Goal: Information Seeking & Learning: Learn about a topic

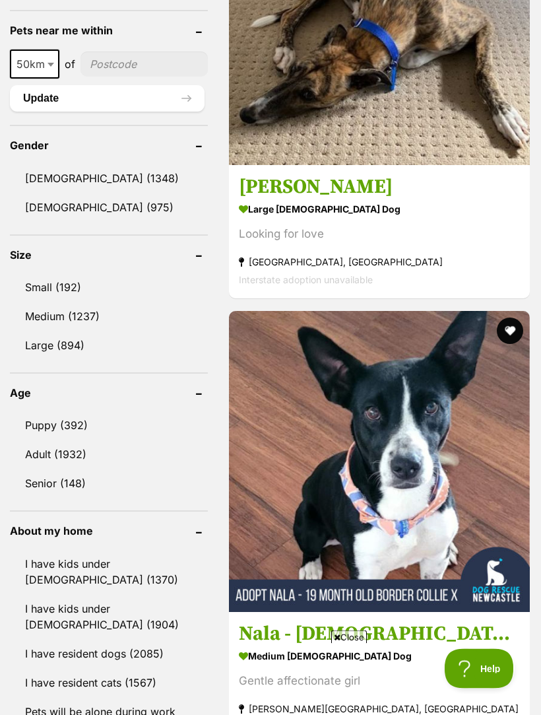
scroll to position [1146, 0]
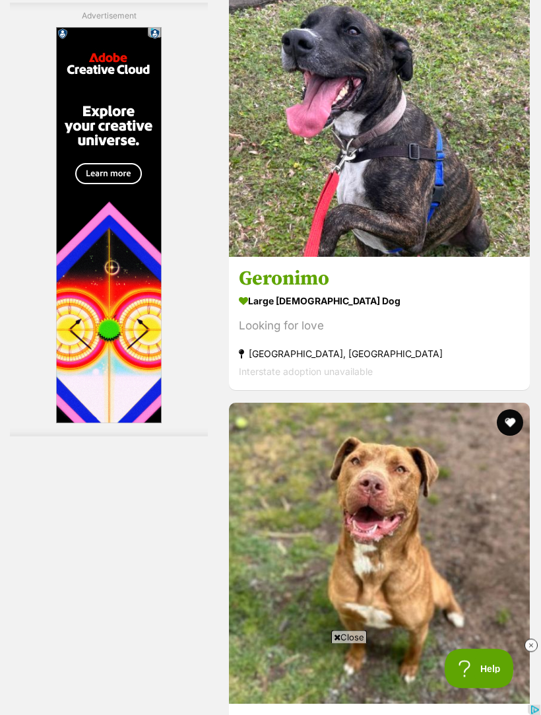
scroll to position [3969, 0]
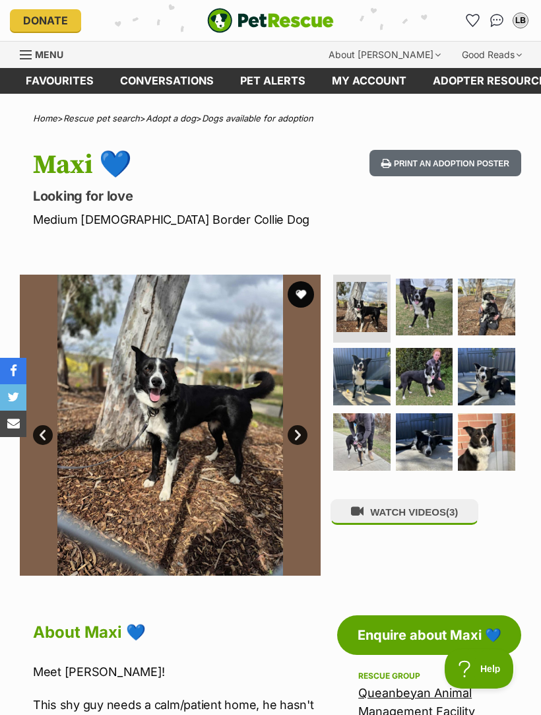
click at [506, 306] on img at bounding box center [486, 307] width 57 height 57
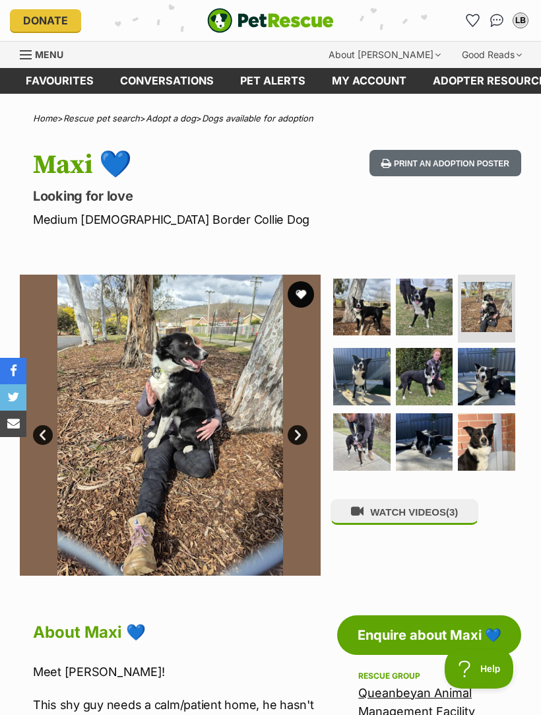
click at [508, 362] on img at bounding box center [486, 376] width 57 height 57
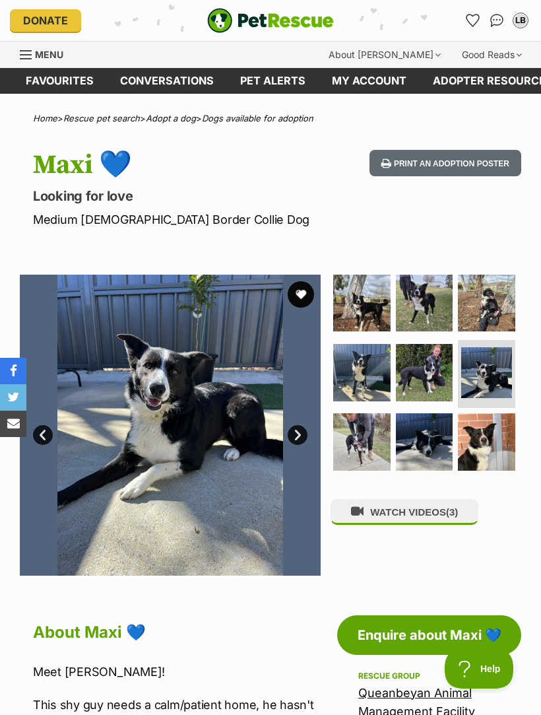
click at [427, 368] on img at bounding box center [424, 372] width 57 height 57
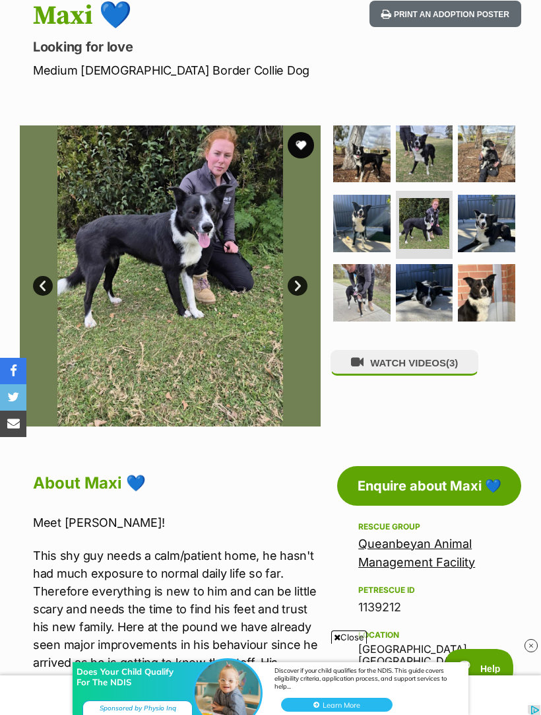
scroll to position [149, 0]
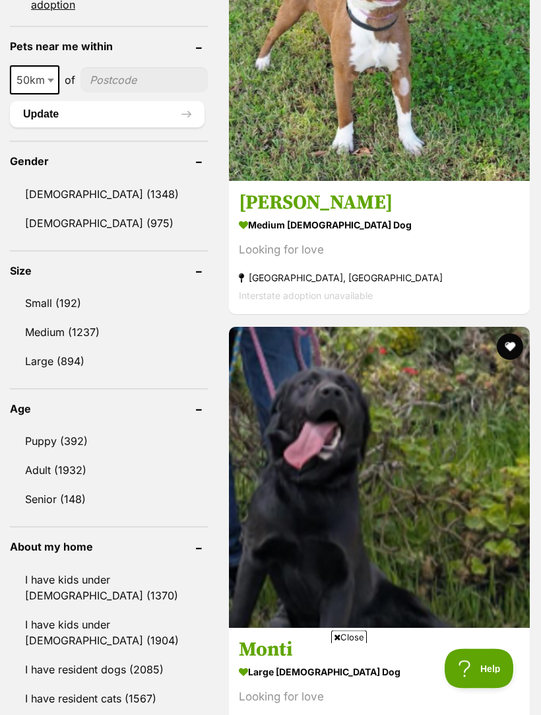
scroll to position [1129, 0]
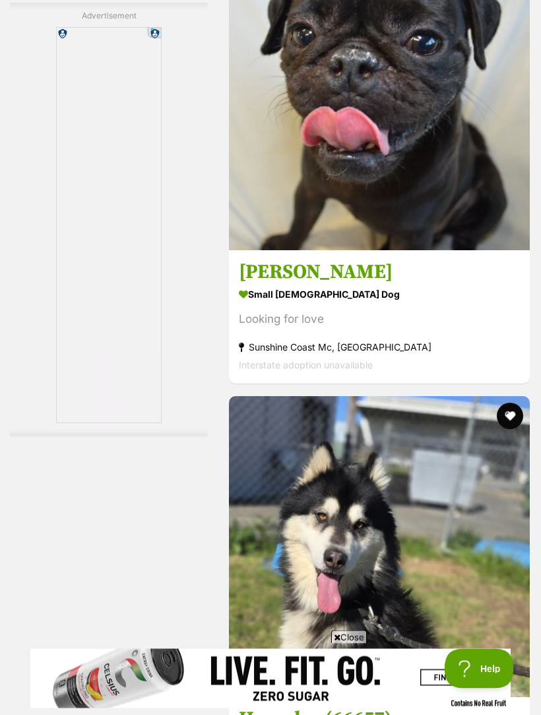
scroll to position [3976, 0]
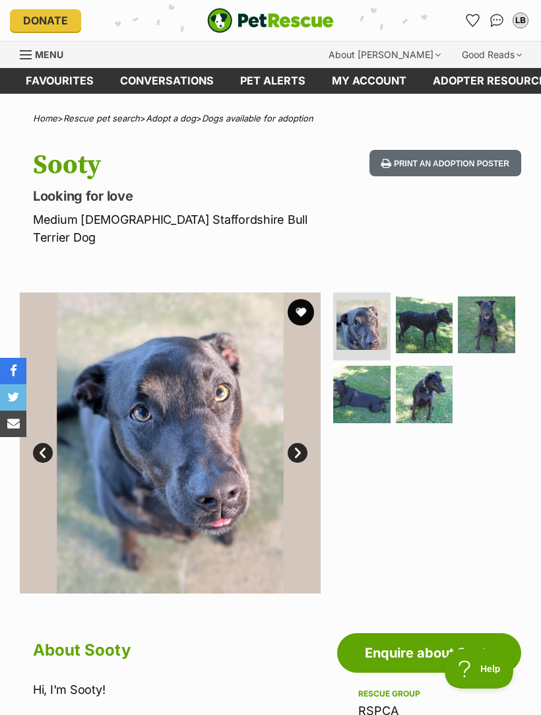
click at [438, 304] on img at bounding box center [424, 324] width 57 height 57
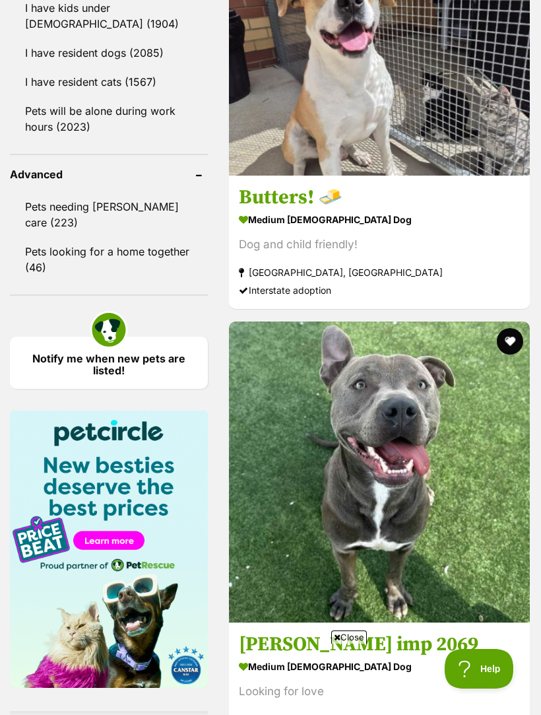
scroll to position [1774, 0]
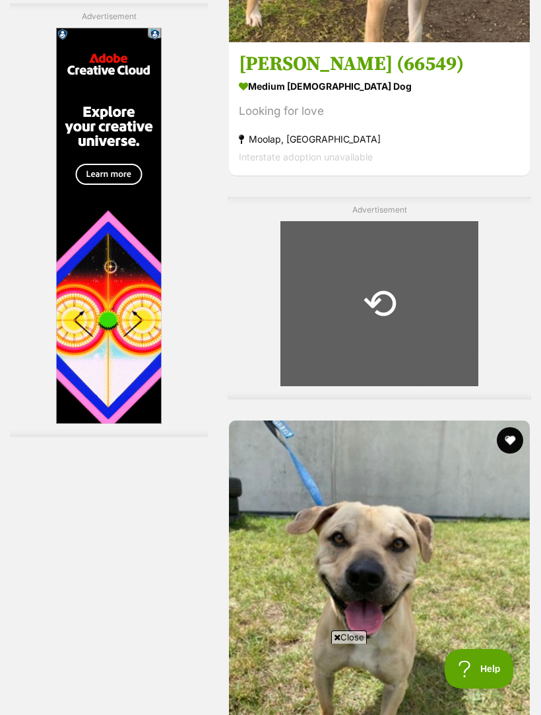
scroll to position [0, 0]
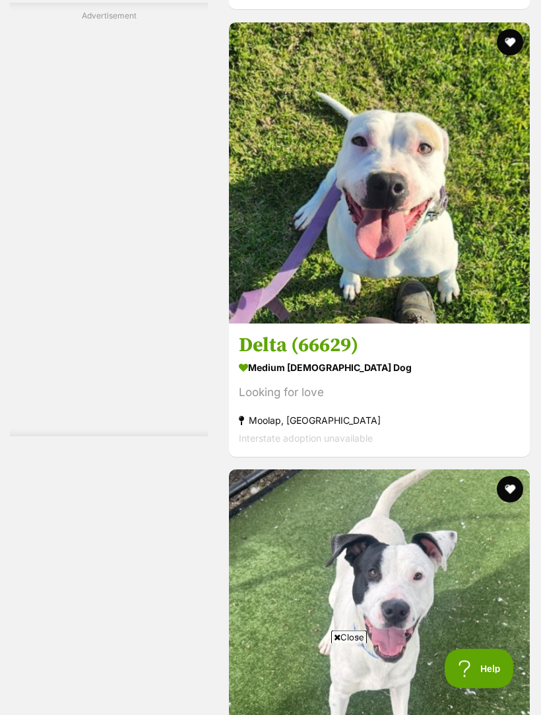
scroll to position [4069, 0]
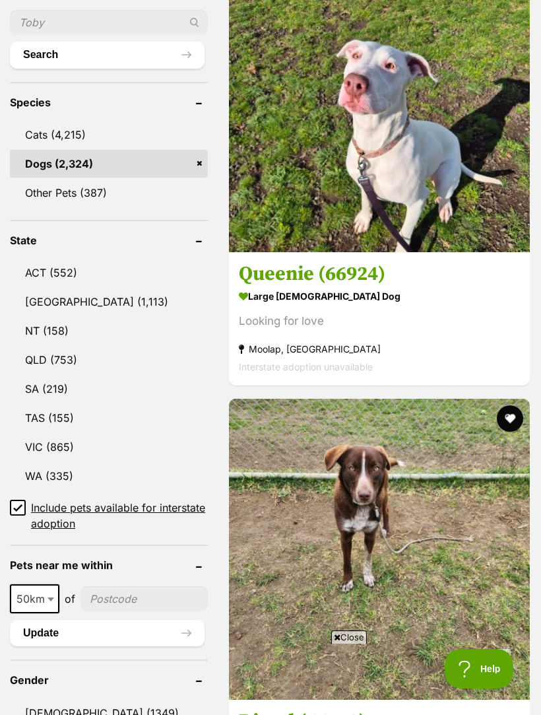
click at [48, 288] on link "[GEOGRAPHIC_DATA] (1,113)" at bounding box center [109, 302] width 198 height 28
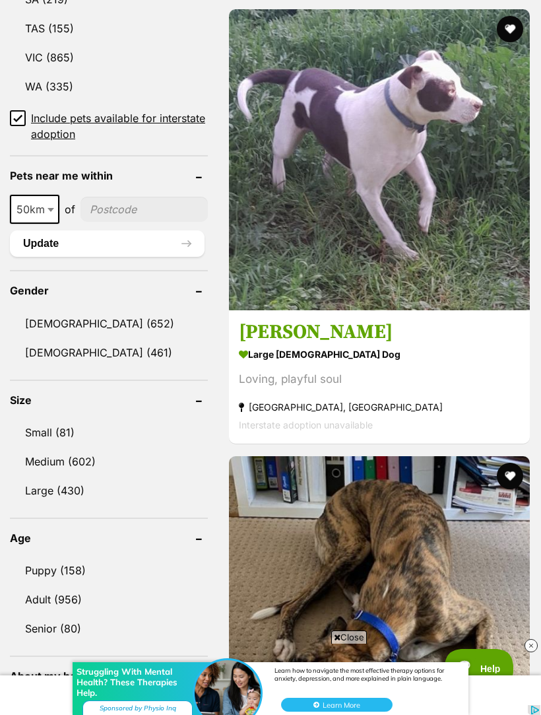
click at [53, 339] on link "[DEMOGRAPHIC_DATA] (461)" at bounding box center [109, 353] width 198 height 28
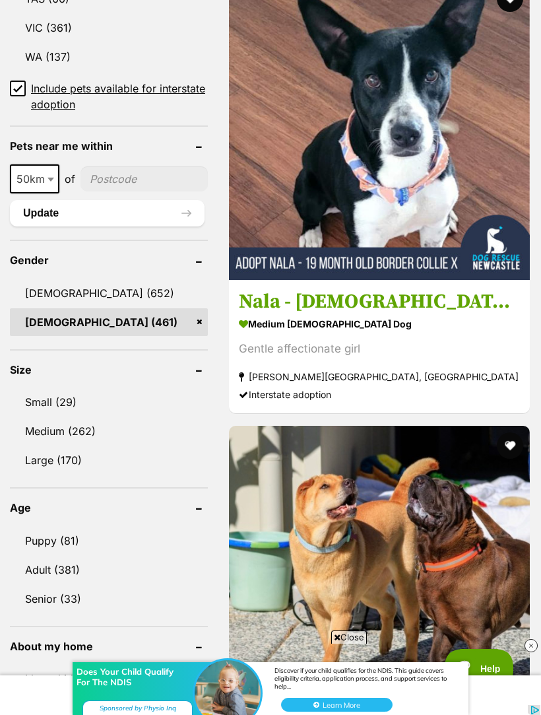
scroll to position [1063, 0]
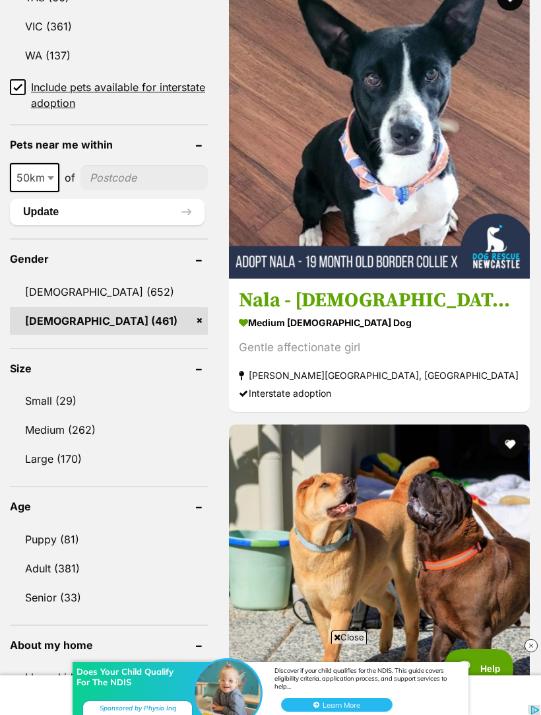
click at [52, 387] on link "Small (29)" at bounding box center [109, 401] width 198 height 28
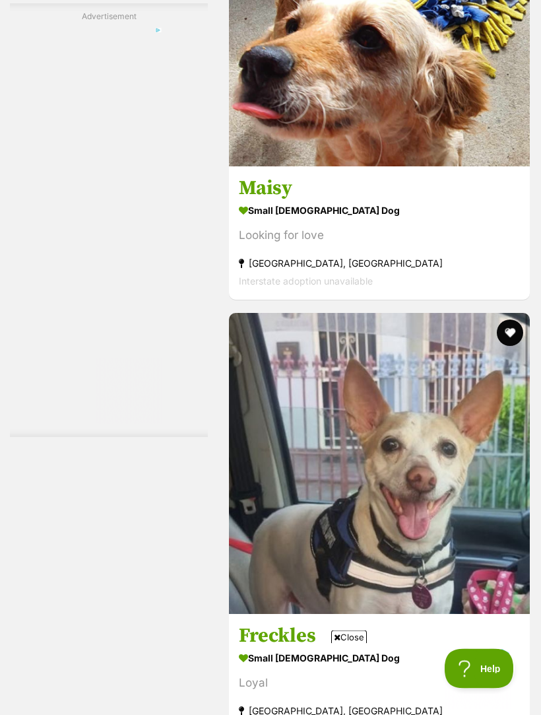
scroll to position [4153, 0]
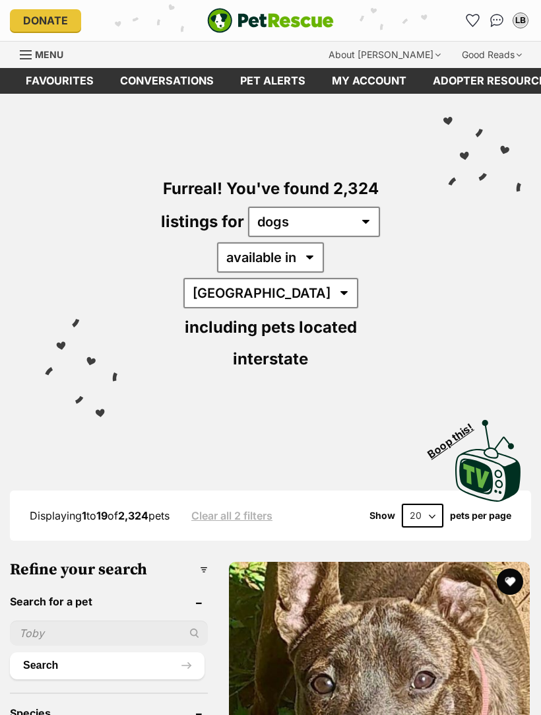
click at [327, 18] on img "PetRescue" at bounding box center [270, 20] width 127 height 25
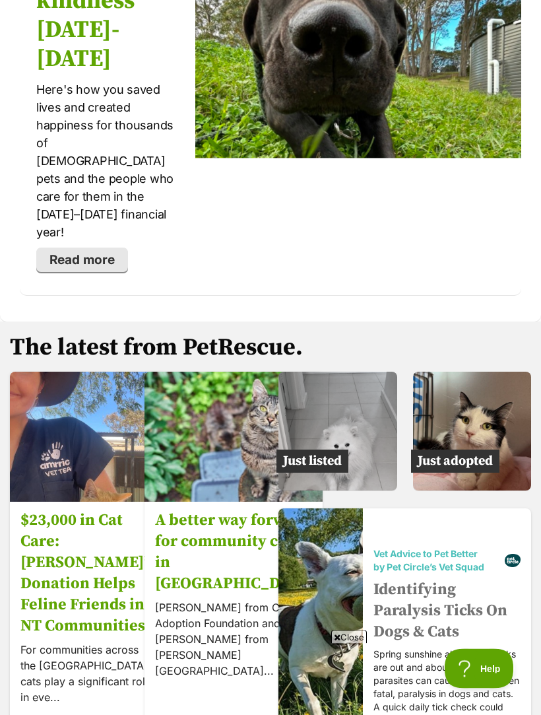
scroll to position [2815, 0]
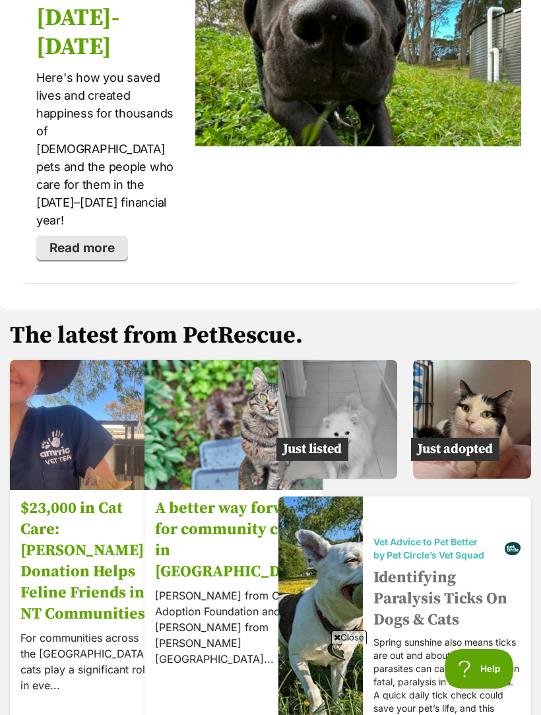
click at [496, 360] on img at bounding box center [472, 419] width 119 height 119
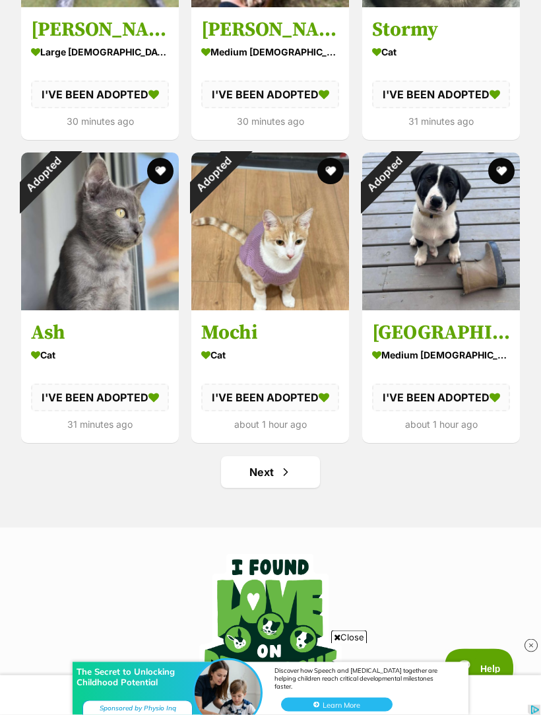
scroll to position [1544, 0]
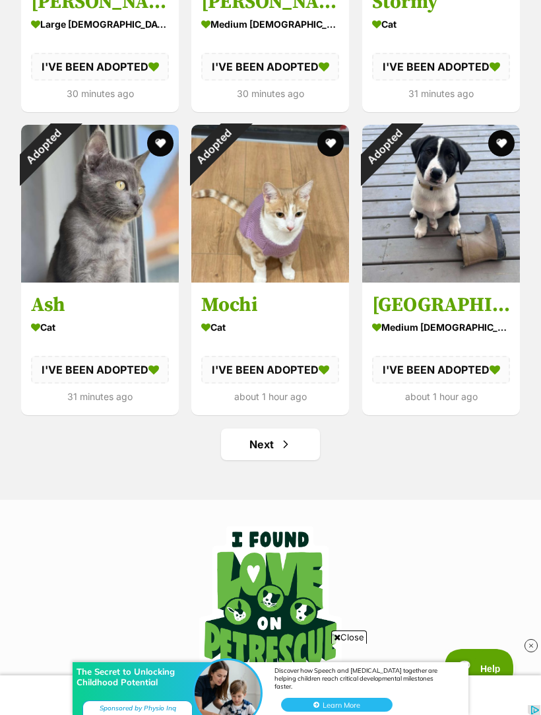
click at [288, 442] on span "Next page" at bounding box center [285, 444] width 13 height 16
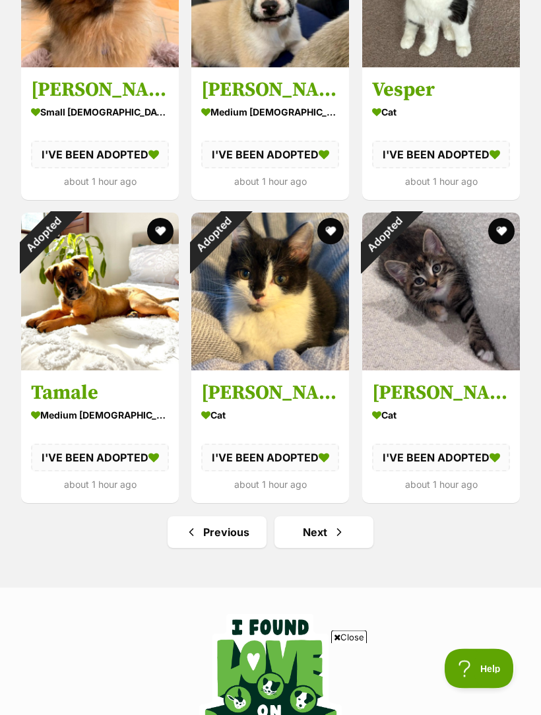
scroll to position [1456, 0]
click at [333, 528] on span "Next page" at bounding box center [339, 532] width 13 height 16
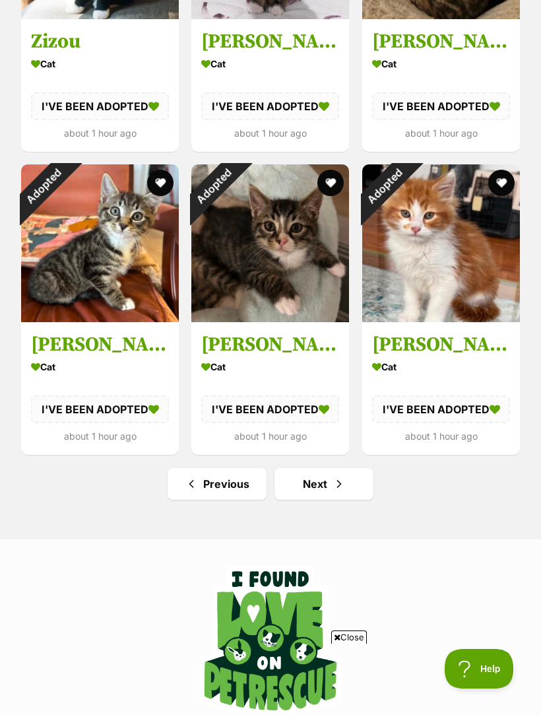
click at [333, 480] on span "Next page" at bounding box center [339, 484] width 13 height 16
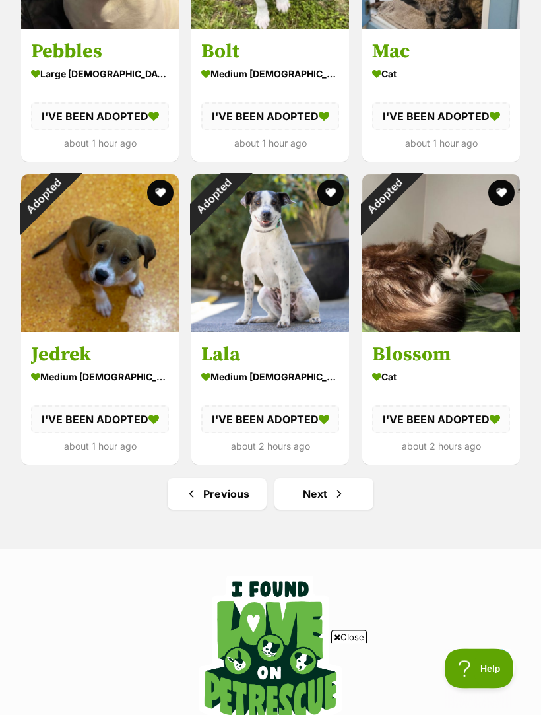
scroll to position [1498, 0]
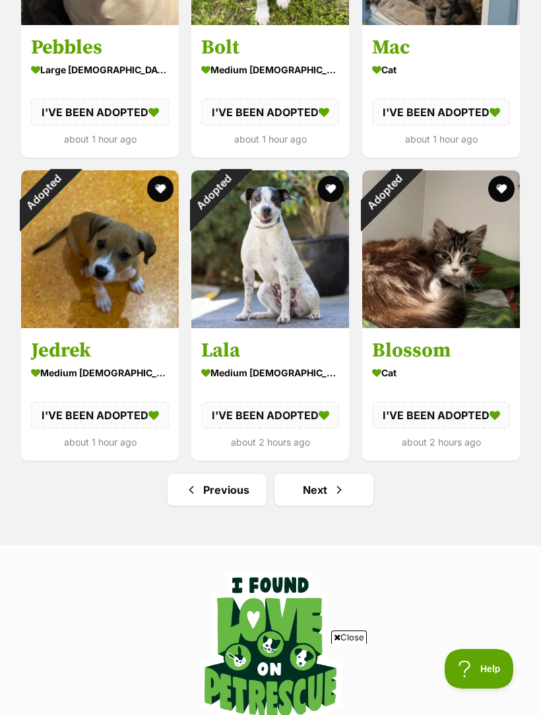
click at [338, 488] on span "Next page" at bounding box center [339, 490] width 13 height 16
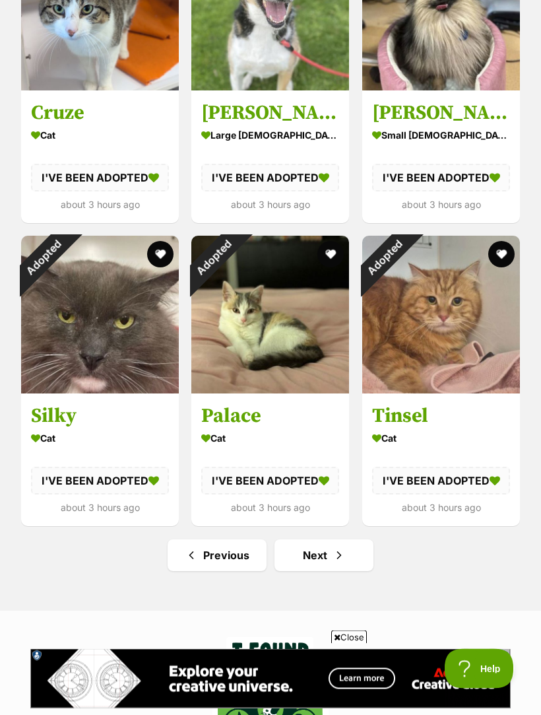
scroll to position [1433, 0]
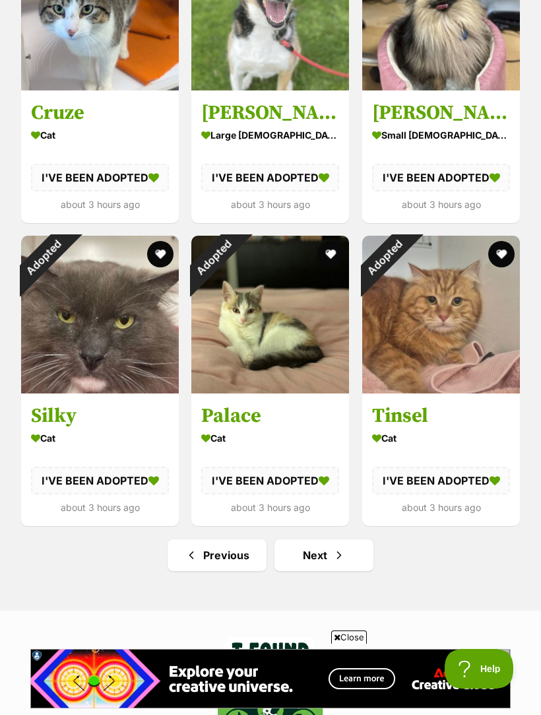
click at [341, 549] on span "Next page" at bounding box center [339, 555] width 13 height 16
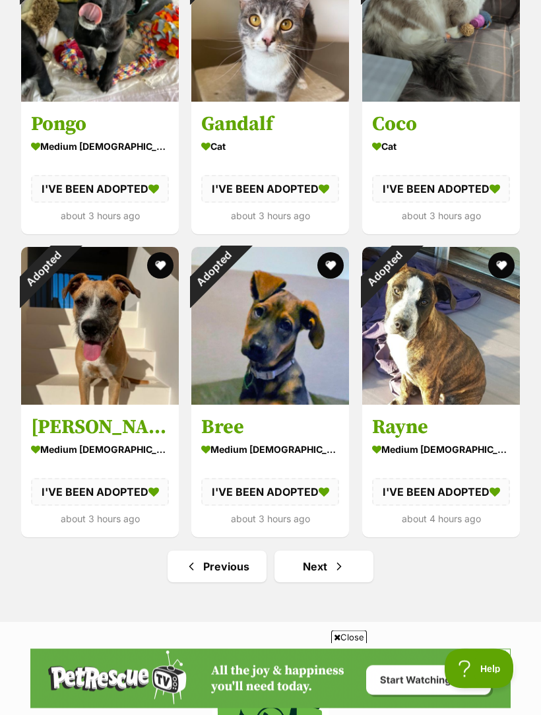
scroll to position [1316, 0]
click at [333, 558] on span "Next page" at bounding box center [339, 566] width 13 height 16
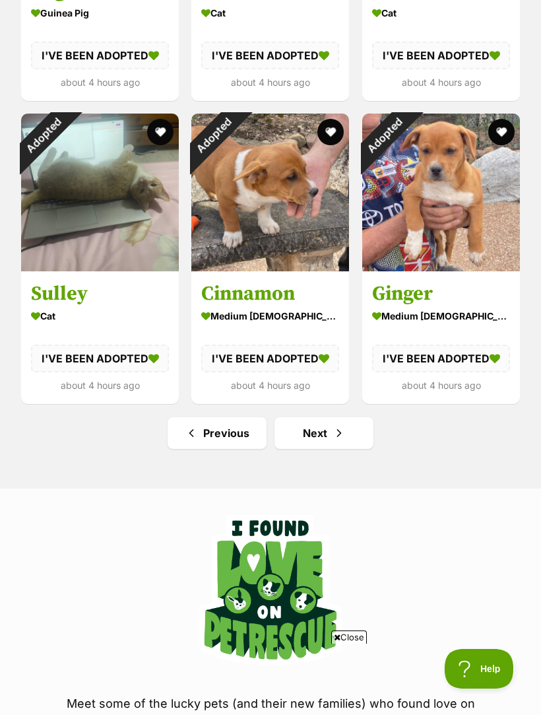
scroll to position [1570, 0]
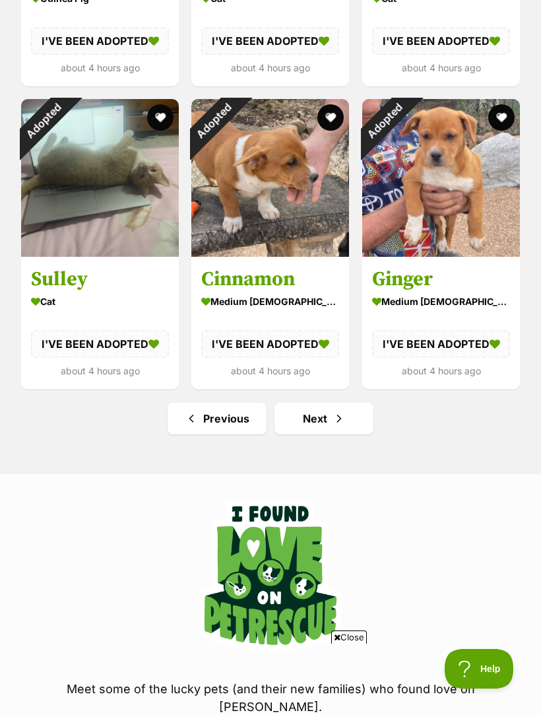
click at [341, 426] on link "Next" at bounding box center [324, 419] width 99 height 32
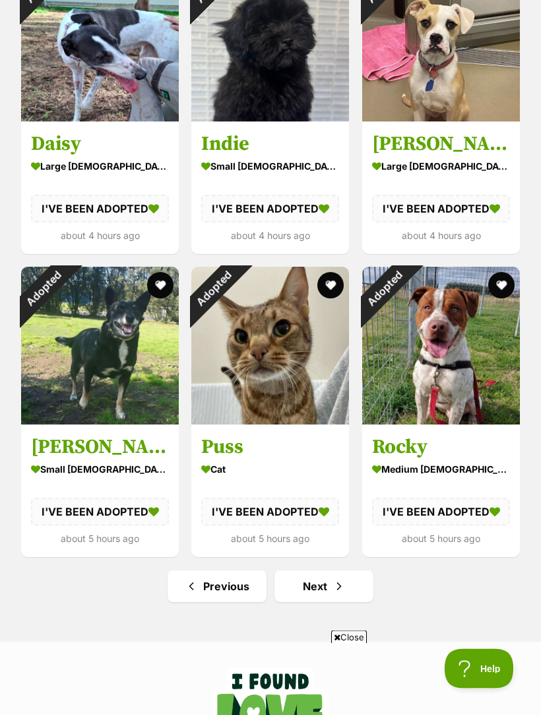
scroll to position [1402, 0]
click at [351, 573] on link "Next" at bounding box center [324, 586] width 99 height 32
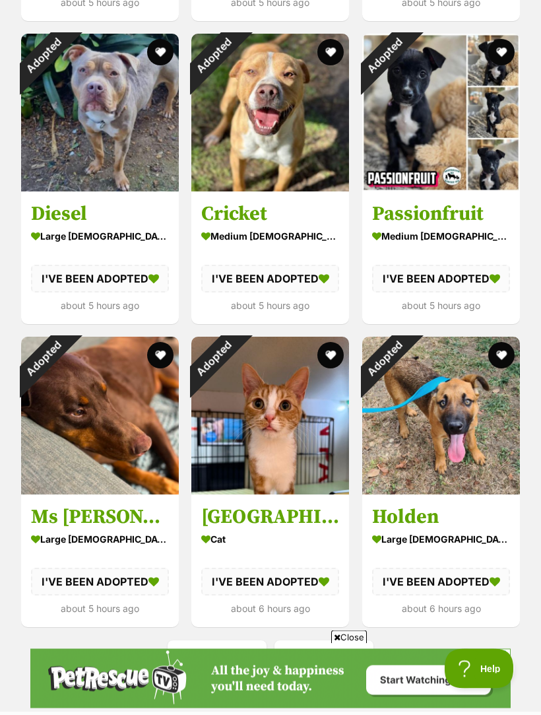
scroll to position [1527, 0]
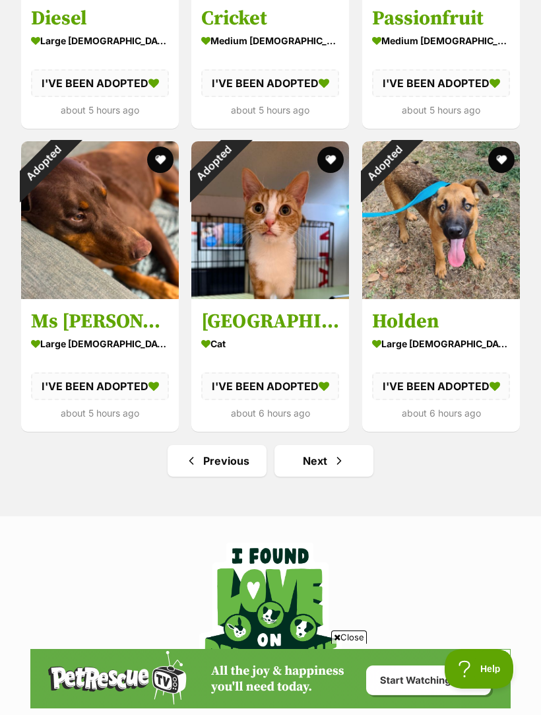
click at [351, 459] on link "Next" at bounding box center [324, 461] width 99 height 32
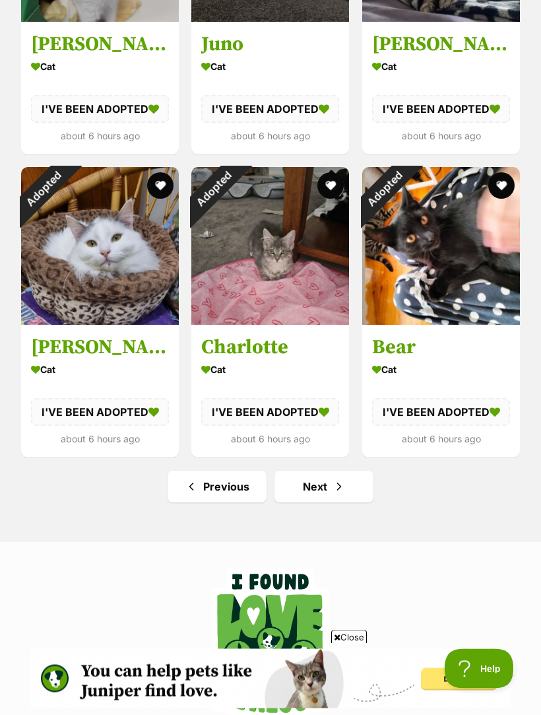
scroll to position [1502, 0]
click at [333, 480] on span "Next page" at bounding box center [339, 487] width 13 height 16
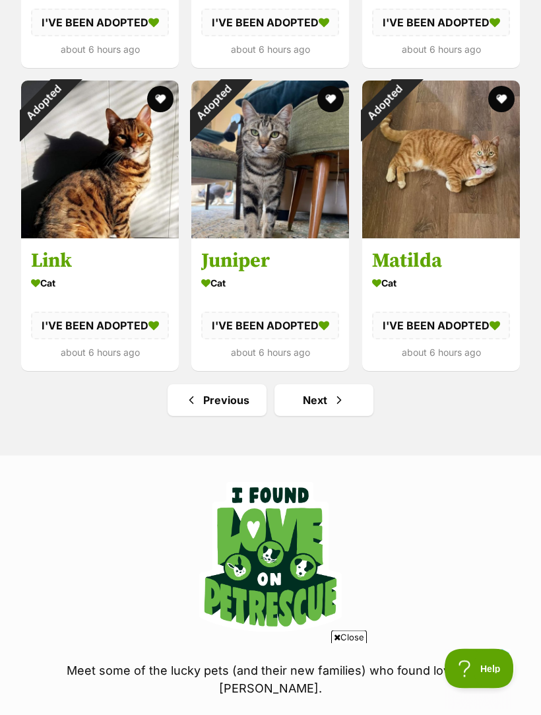
scroll to position [1483, 0]
click at [334, 398] on span "Next page" at bounding box center [339, 400] width 13 height 16
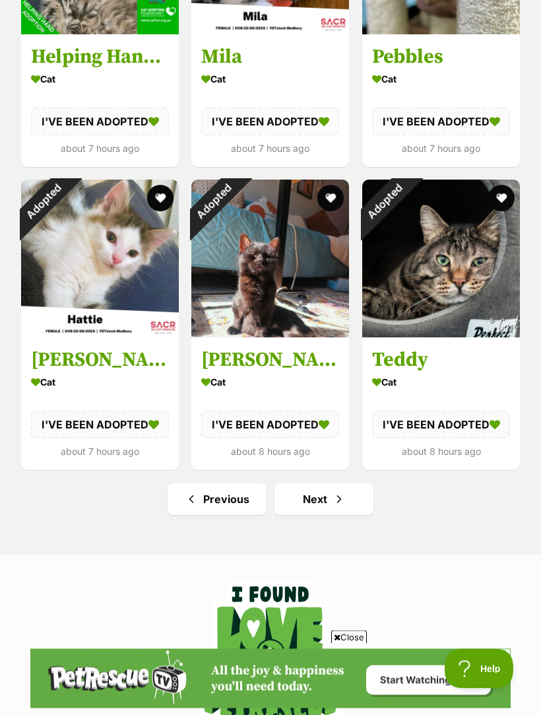
scroll to position [1489, 0]
click at [337, 498] on span "Next page" at bounding box center [339, 499] width 13 height 16
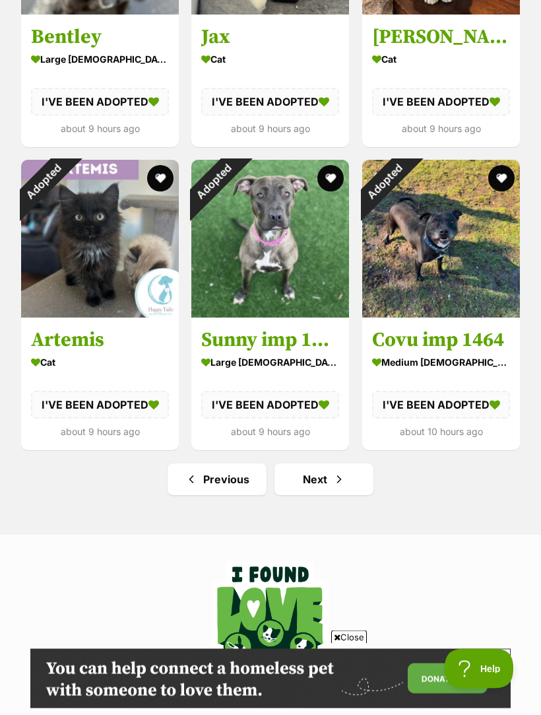
scroll to position [1509, 0]
click at [337, 480] on span "Next page" at bounding box center [339, 479] width 13 height 16
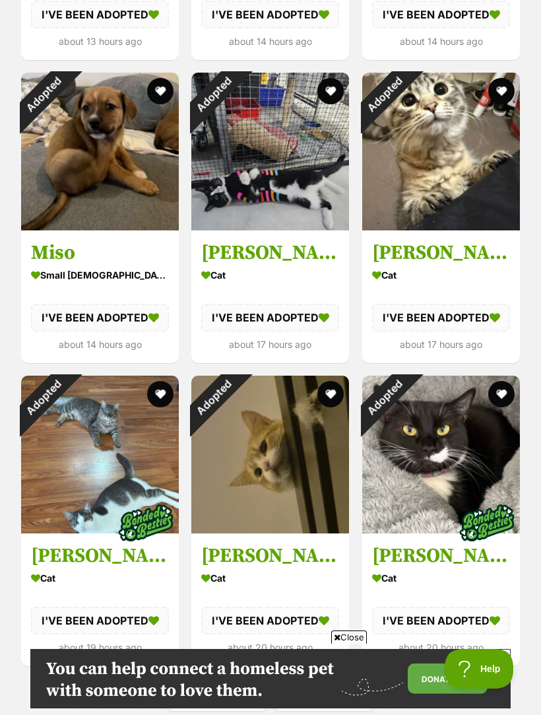
scroll to position [1297, 0]
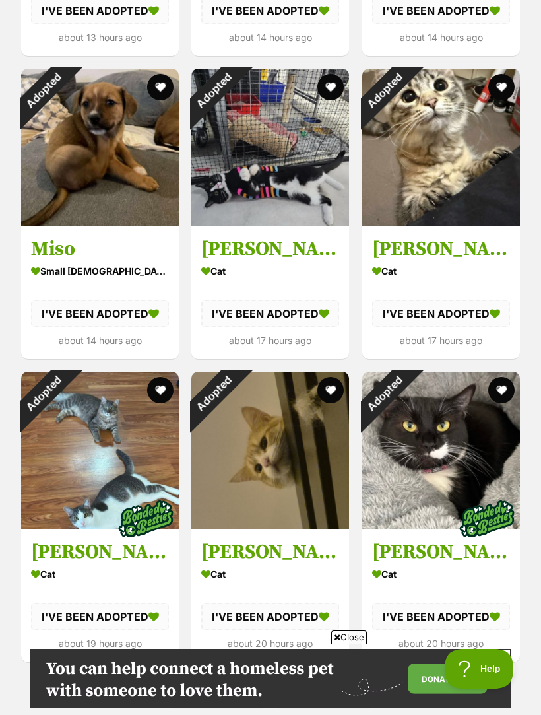
click at [338, 683] on span "Next page" at bounding box center [339, 691] width 13 height 16
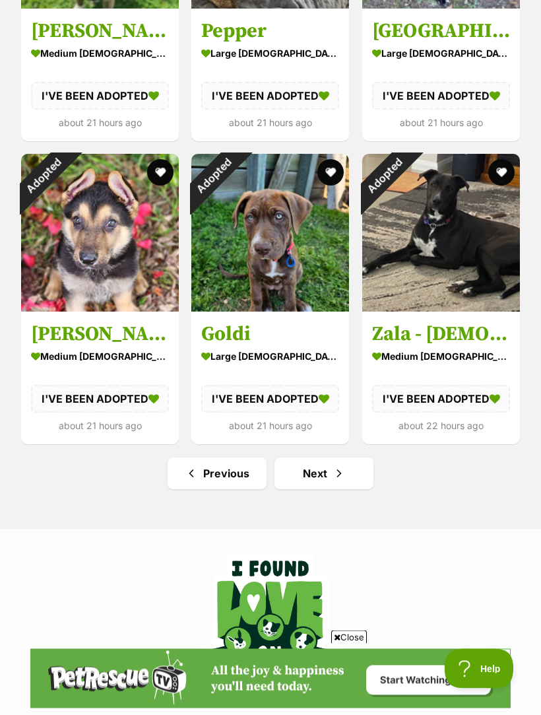
scroll to position [1515, 0]
click at [342, 467] on span "Next page" at bounding box center [339, 473] width 13 height 16
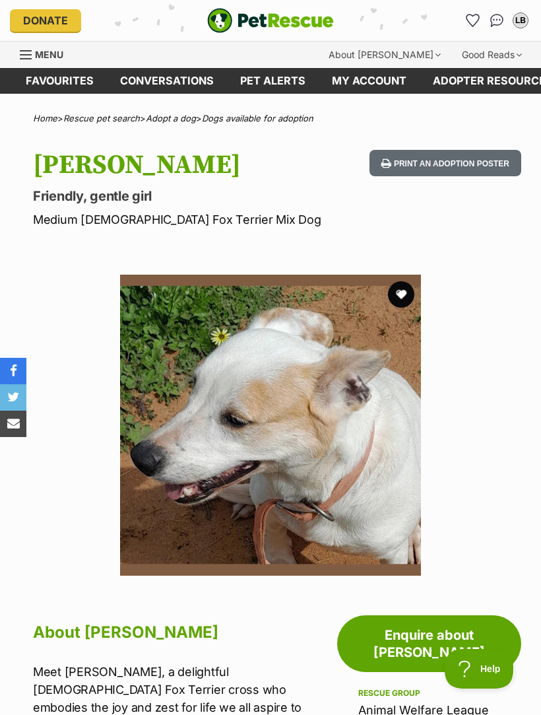
click at [382, 471] on img at bounding box center [270, 425] width 301 height 301
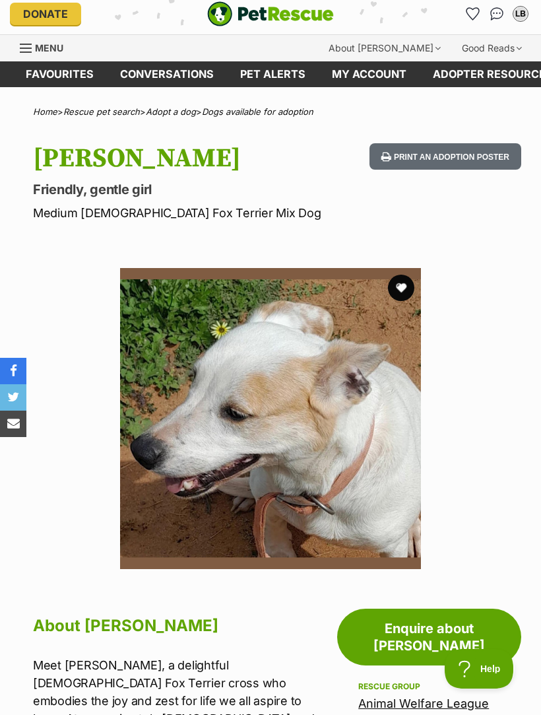
click at [442, 471] on section "Available 1 of 1 images Next Prev 1" at bounding box center [270, 408] width 541 height 321
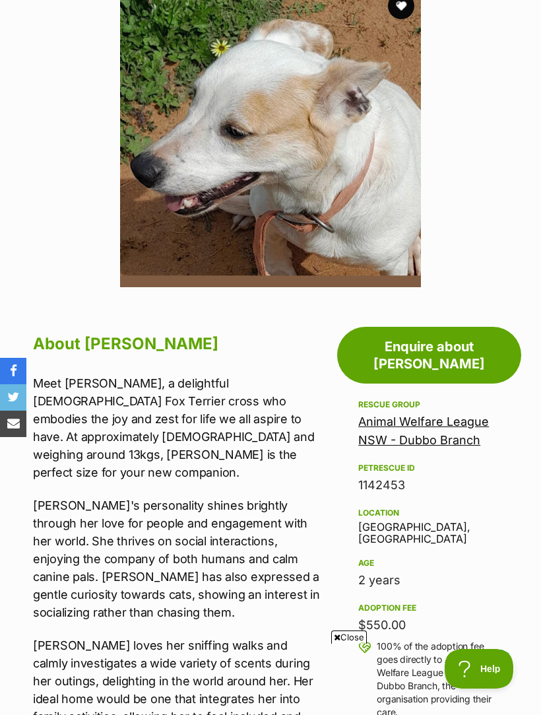
click at [372, 211] on img at bounding box center [270, 136] width 301 height 301
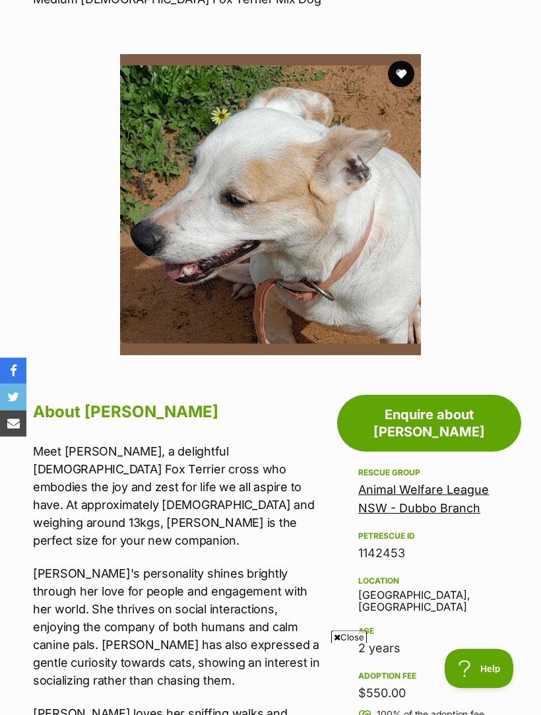
scroll to position [211, 0]
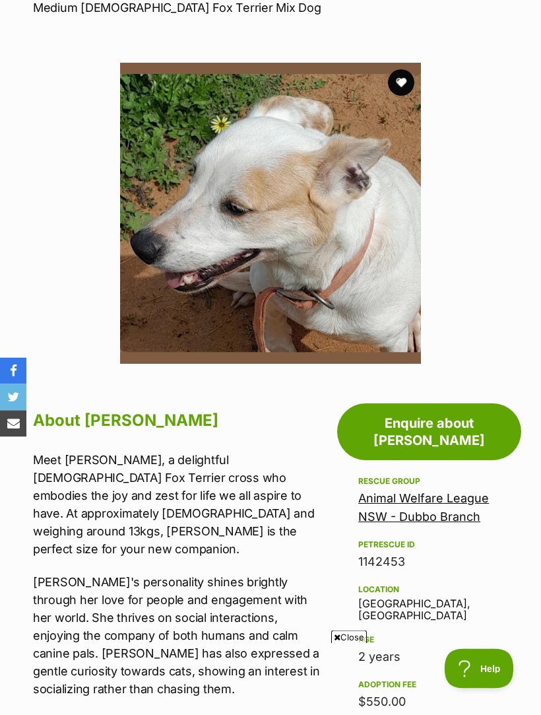
click at [463, 492] on link "Animal Welfare League NSW - Dubbo Branch" at bounding box center [423, 508] width 131 height 32
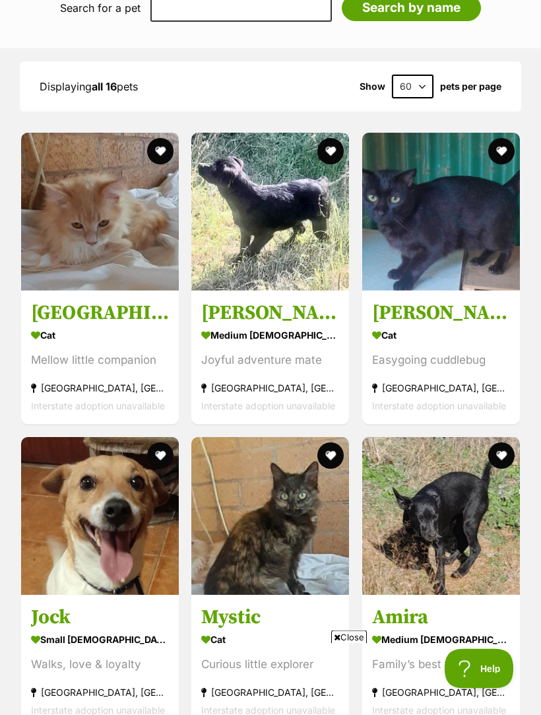
scroll to position [1432, 0]
click at [294, 351] on div "Joyful adventure mate" at bounding box center [270, 360] width 138 height 18
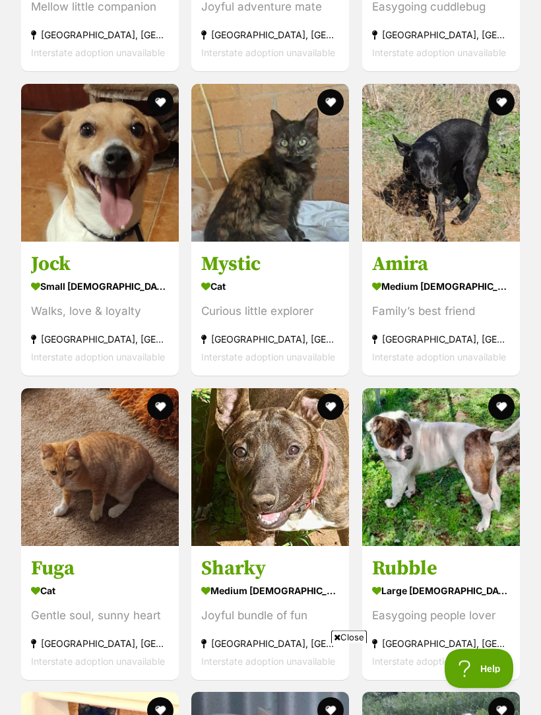
scroll to position [1767, 0]
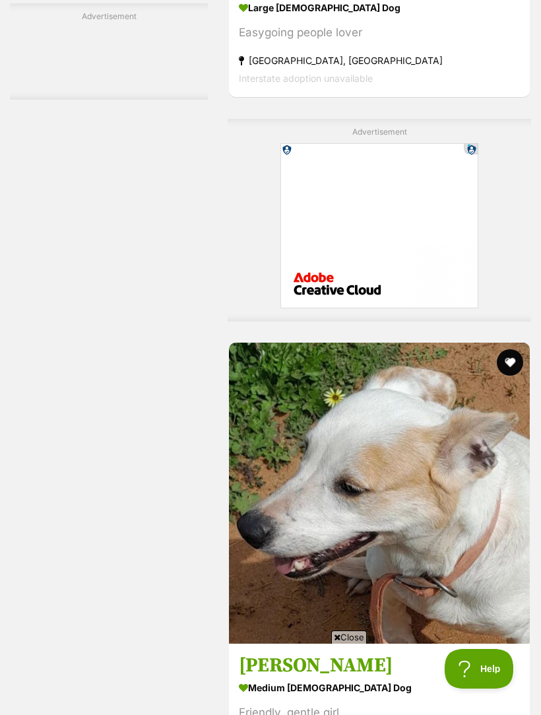
scroll to position [3132, 0]
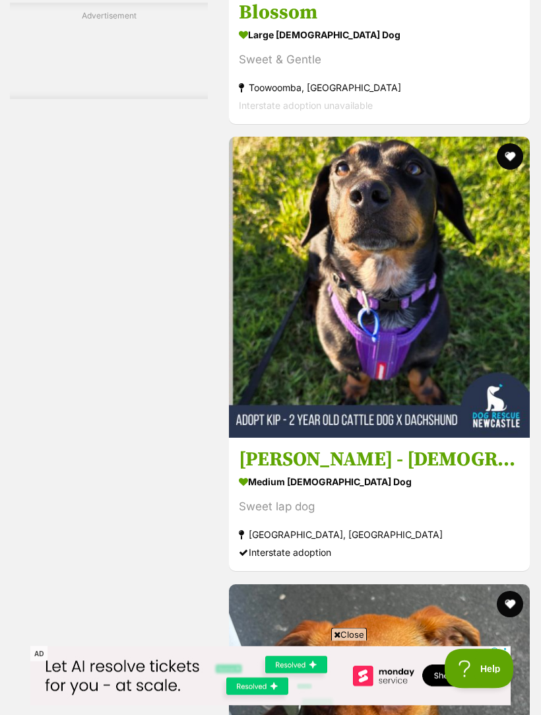
scroll to position [3683, 0]
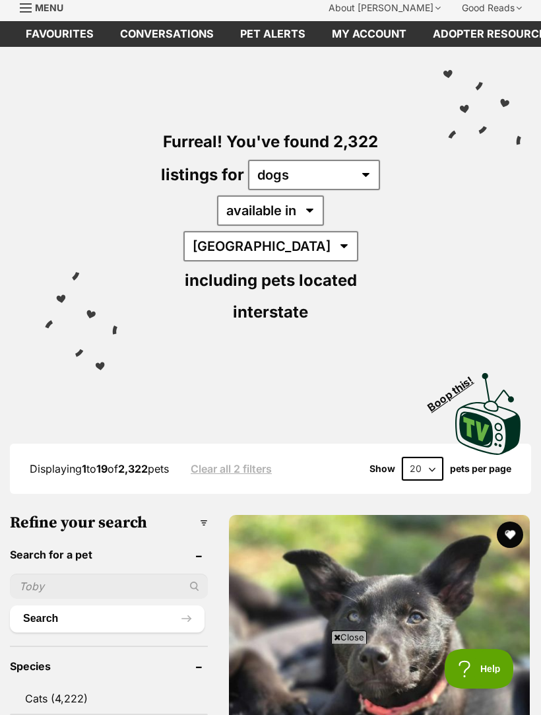
scroll to position [358, 0]
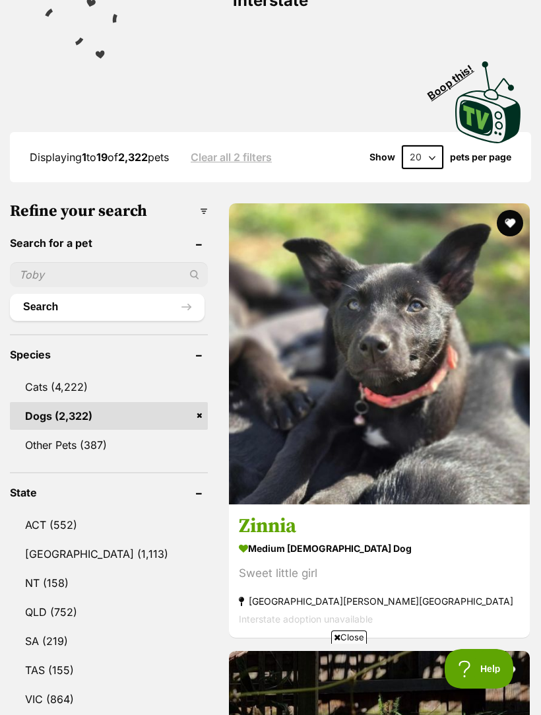
click at [53, 540] on link "NSW (1,113)" at bounding box center [109, 554] width 198 height 28
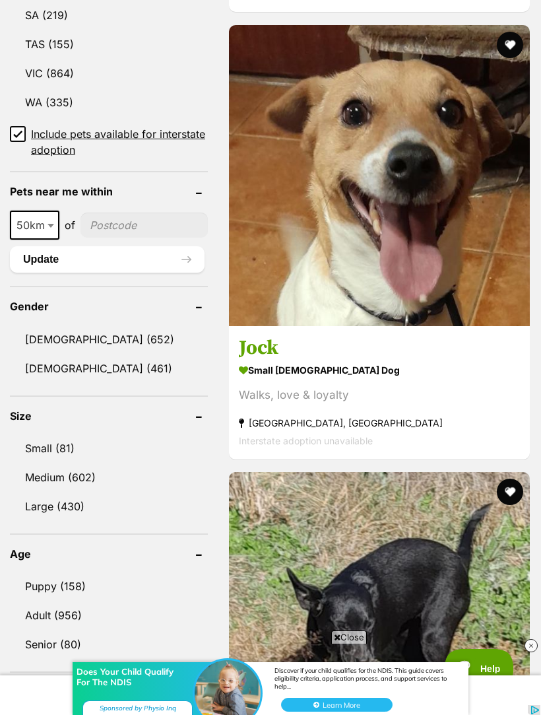
click at [50, 434] on link "Small (81)" at bounding box center [109, 448] width 198 height 28
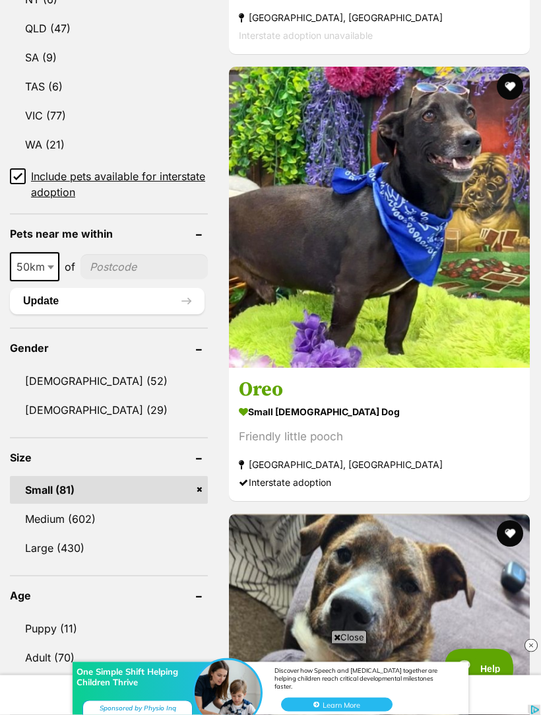
scroll to position [942, 0]
click at [64, 408] on link "[DEMOGRAPHIC_DATA] (29)" at bounding box center [109, 410] width 198 height 28
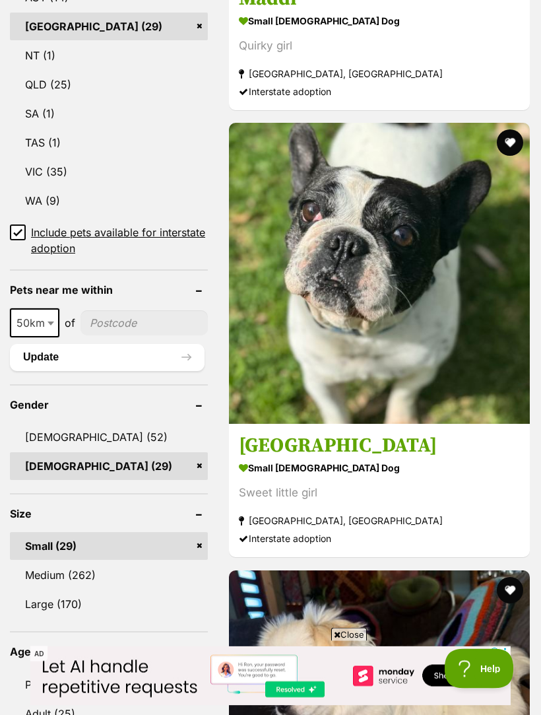
scroll to position [921, 0]
click at [52, 423] on link "[DEMOGRAPHIC_DATA] (52)" at bounding box center [109, 437] width 198 height 28
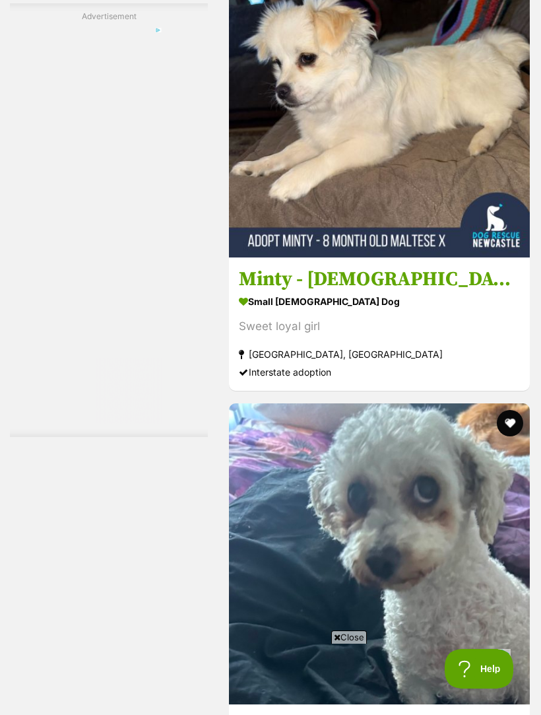
scroll to position [4062, 0]
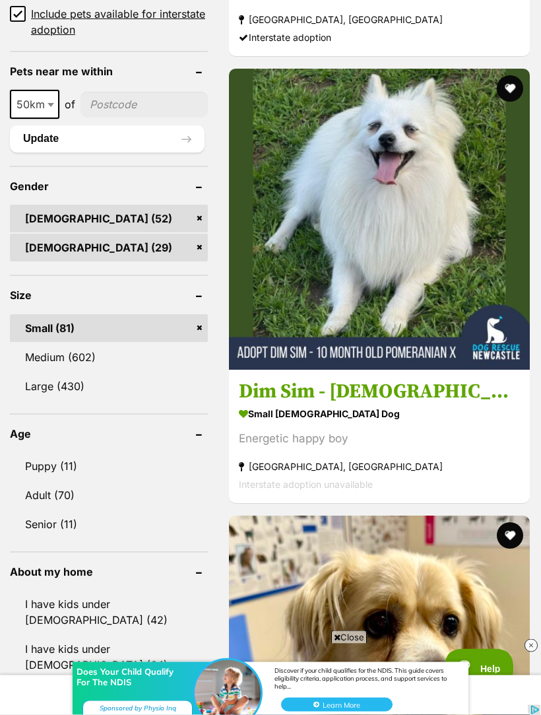
scroll to position [1174, 0]
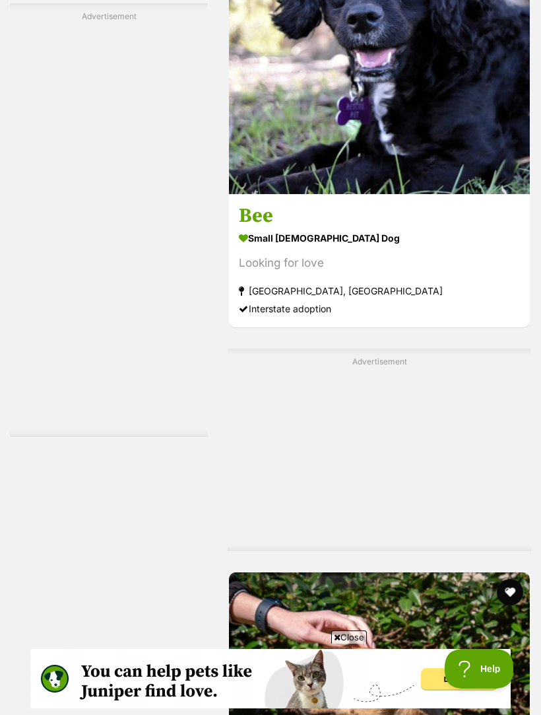
scroll to position [0, 0]
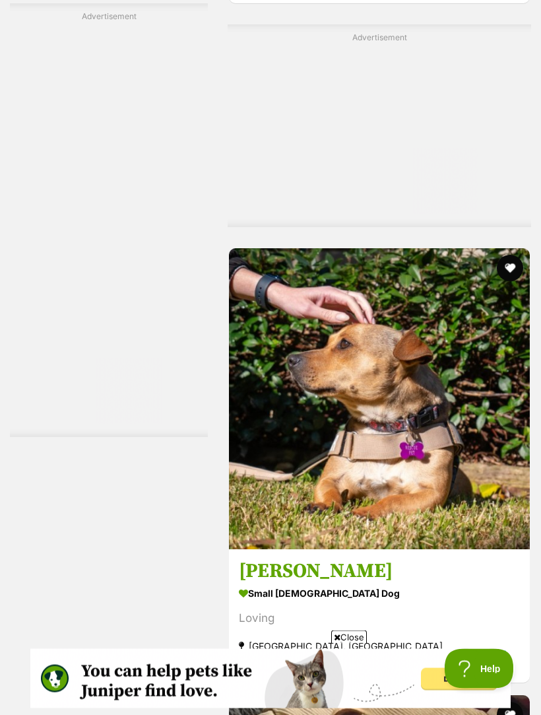
scroll to position [3463, 0]
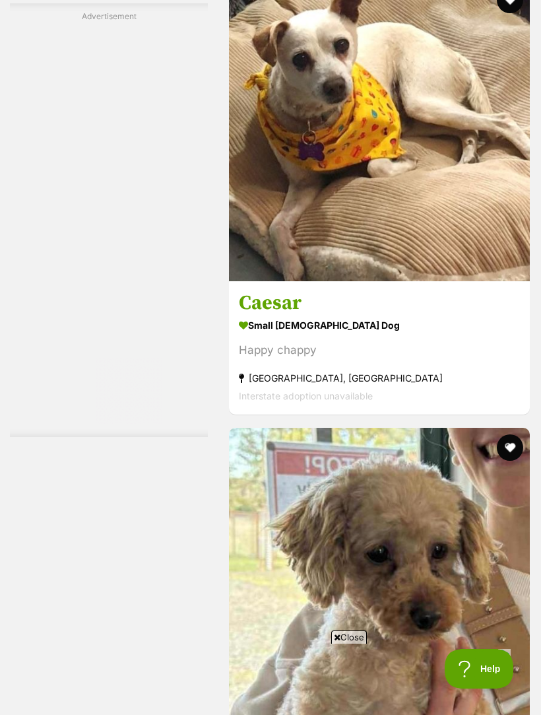
scroll to position [0, 0]
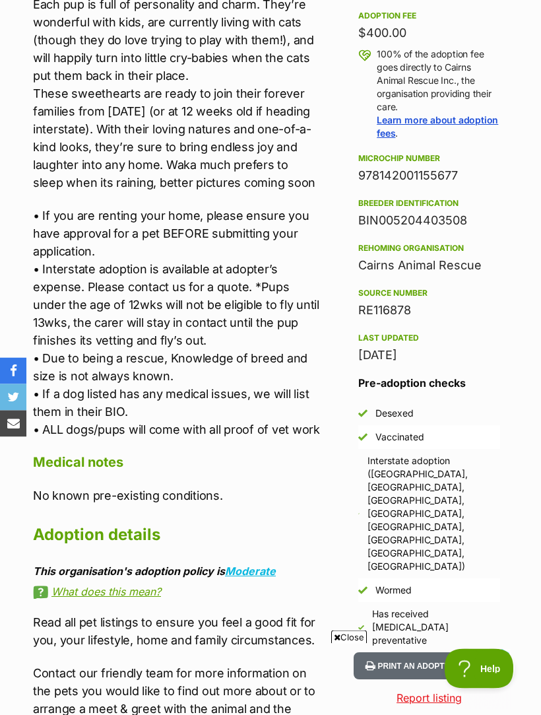
scroll to position [831, 0]
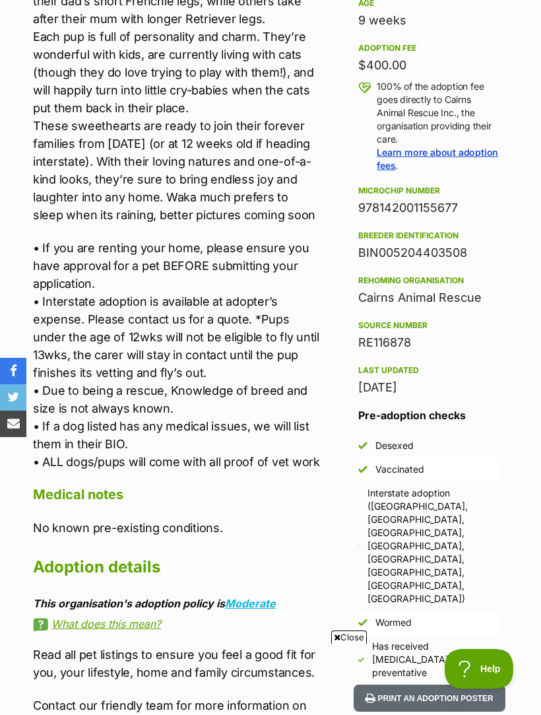
click at [490, 685] on button "Print an adoption poster" at bounding box center [430, 698] width 152 height 27
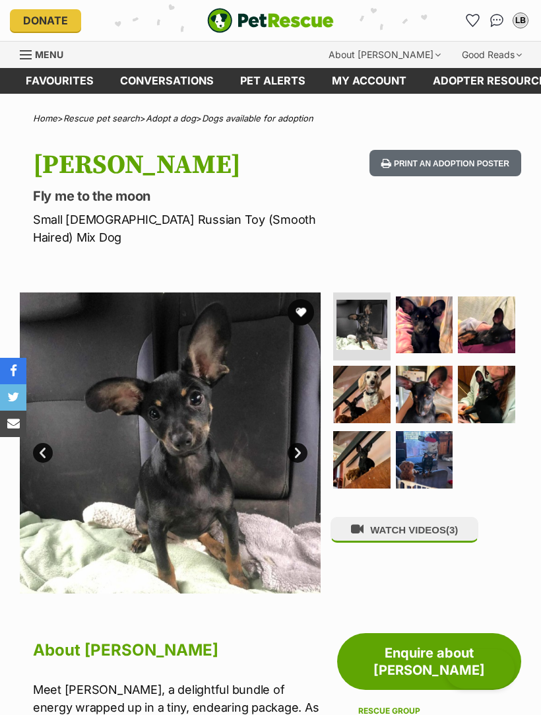
click at [430, 308] on img at bounding box center [424, 324] width 57 height 57
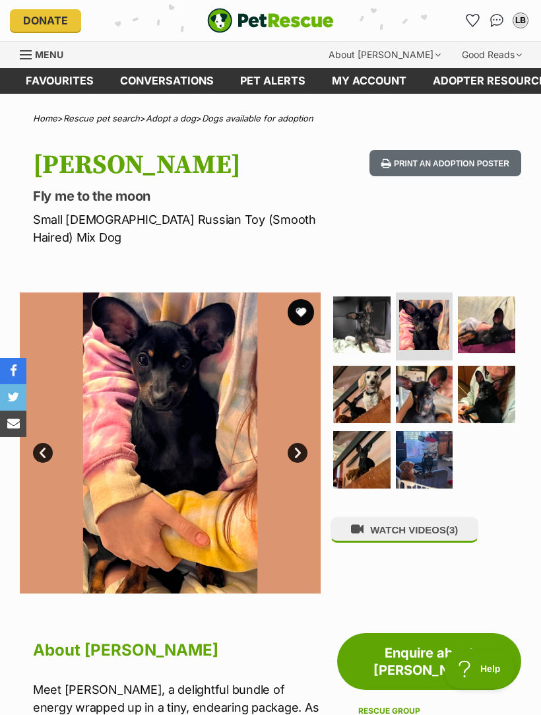
click at [502, 302] on img at bounding box center [486, 324] width 57 height 57
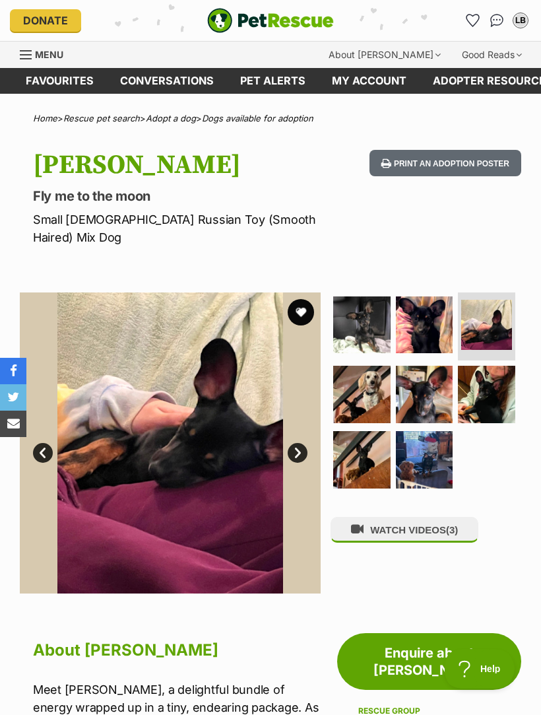
click at [440, 380] on img at bounding box center [424, 394] width 57 height 57
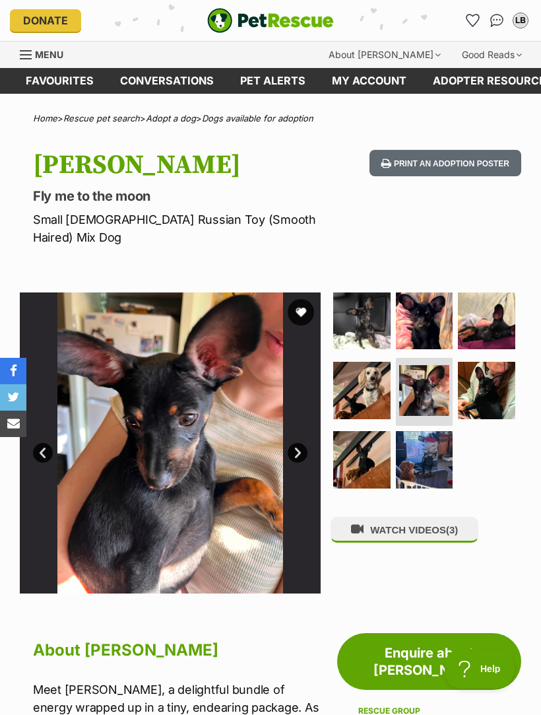
click at [499, 371] on img at bounding box center [486, 390] width 57 height 57
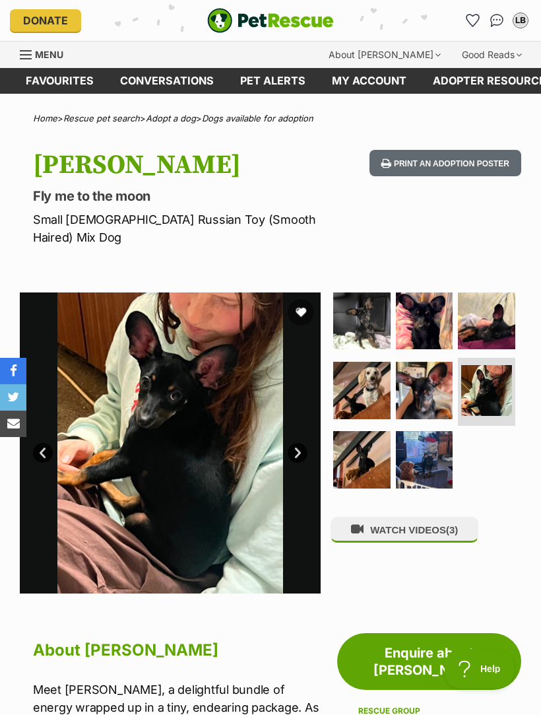
click at [458, 524] on span "(3)" at bounding box center [452, 529] width 12 height 11
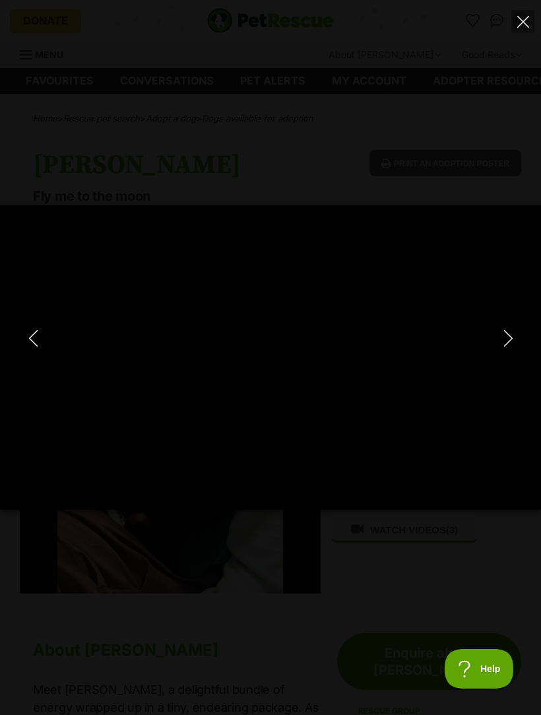
type input "100"
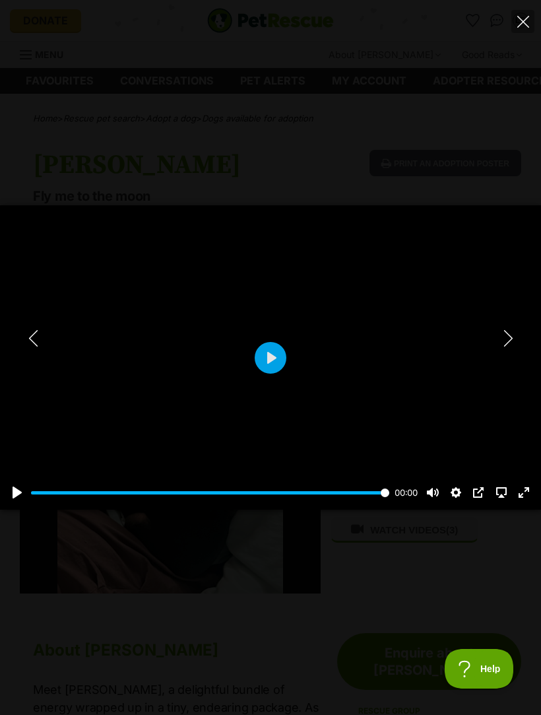
click at [517, 347] on button "Next" at bounding box center [508, 337] width 26 height 33
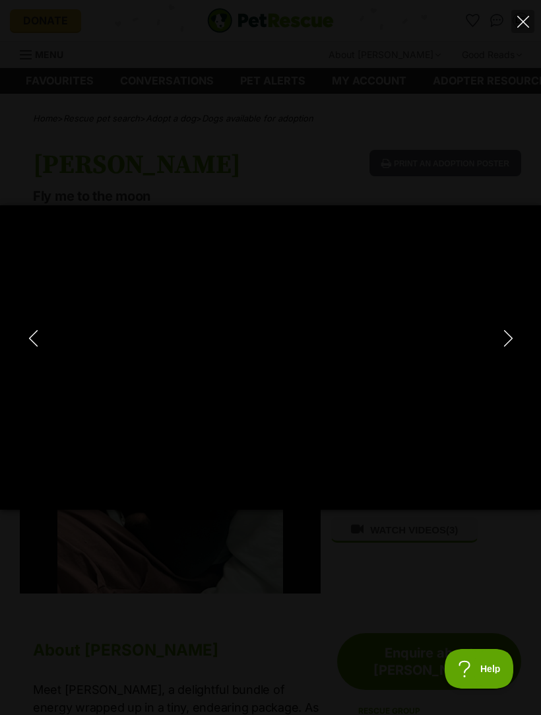
type input "100"
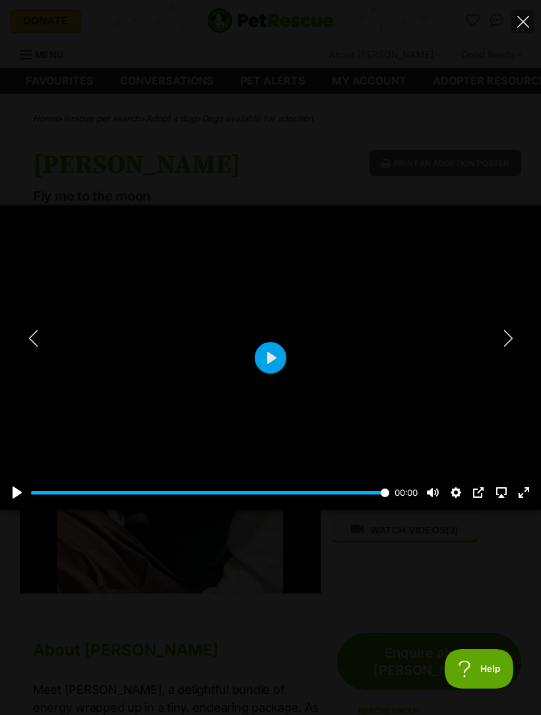
click at [510, 344] on icon "Next" at bounding box center [508, 338] width 17 height 17
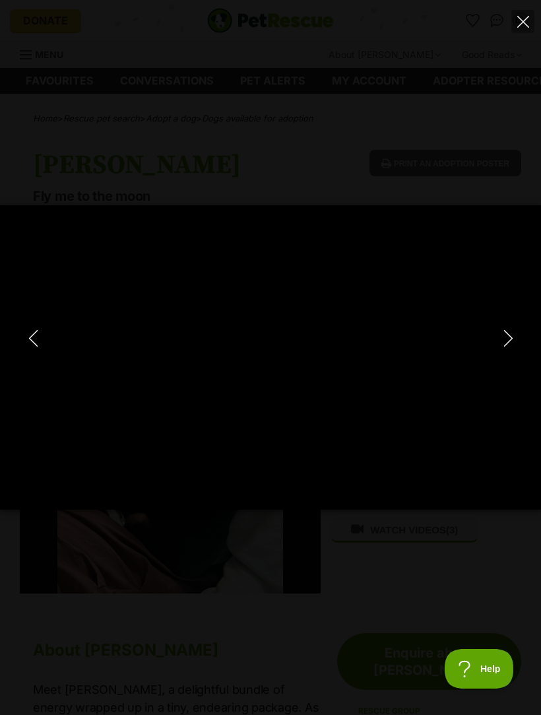
type input "100"
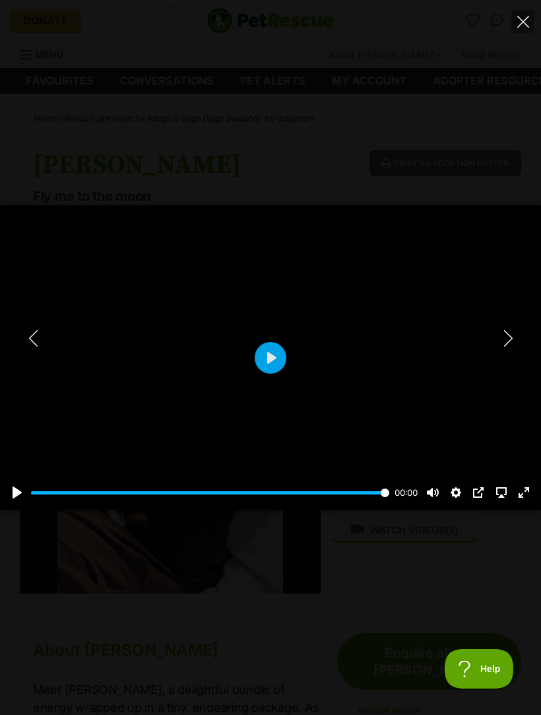
click at [518, 339] on button "Next" at bounding box center [508, 337] width 26 height 33
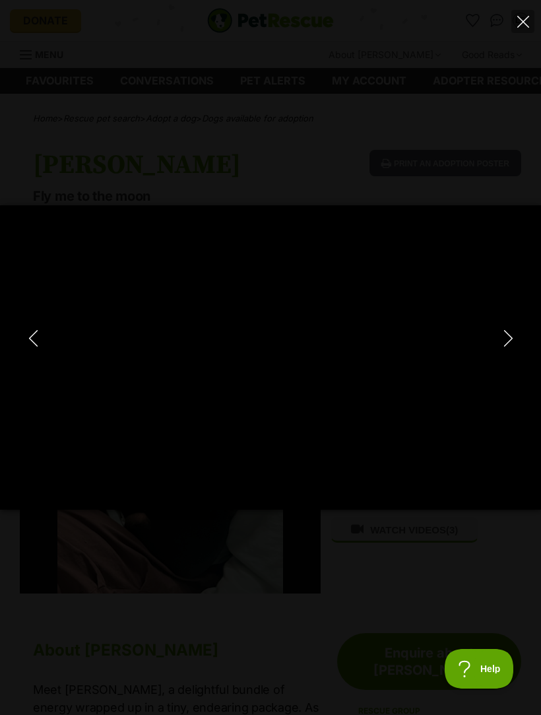
type input "100"
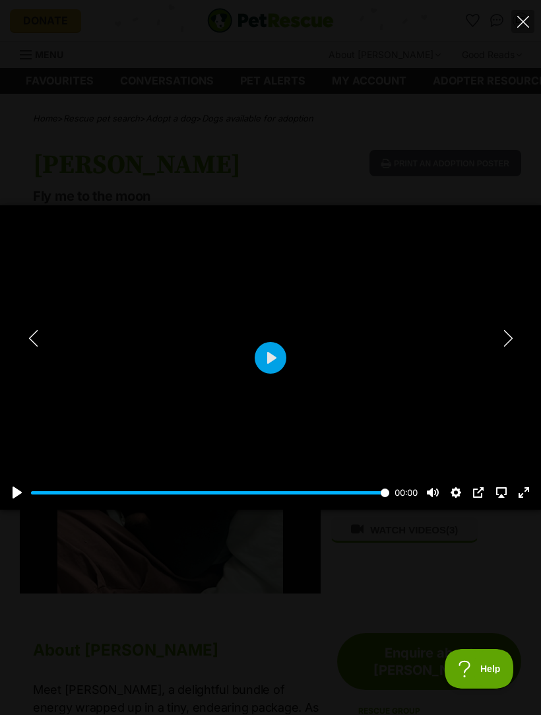
click at [525, 20] on icon "Close" at bounding box center [524, 22] width 12 height 12
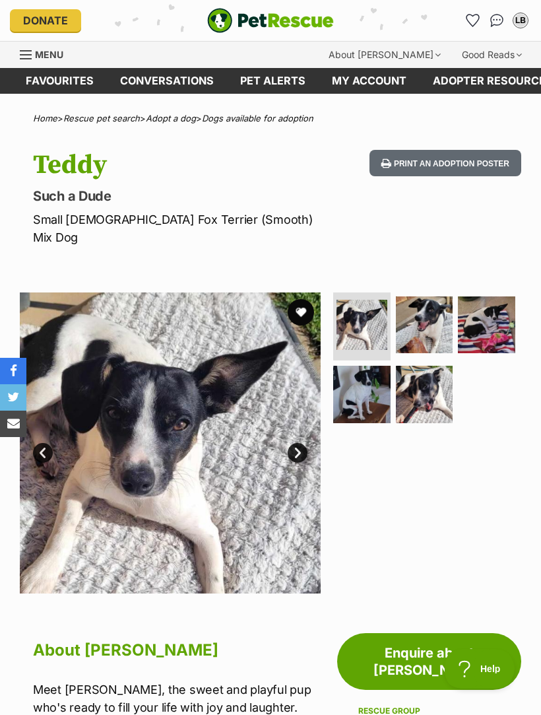
click at [437, 308] on img at bounding box center [424, 324] width 57 height 57
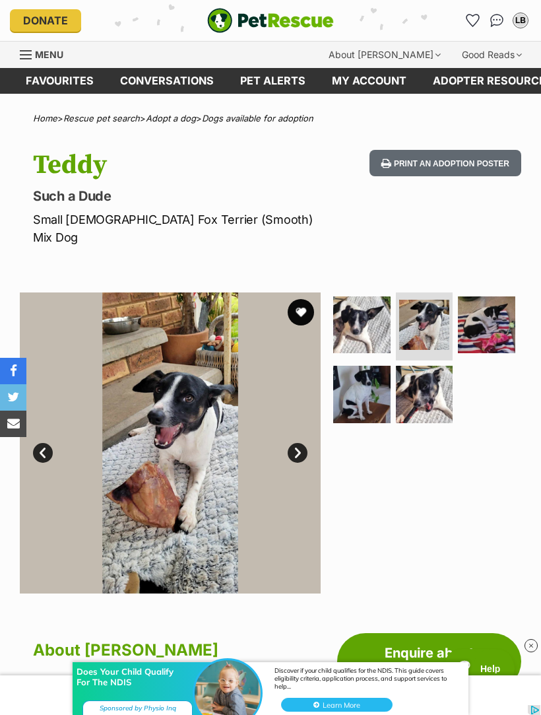
click at [502, 312] on img at bounding box center [486, 324] width 57 height 57
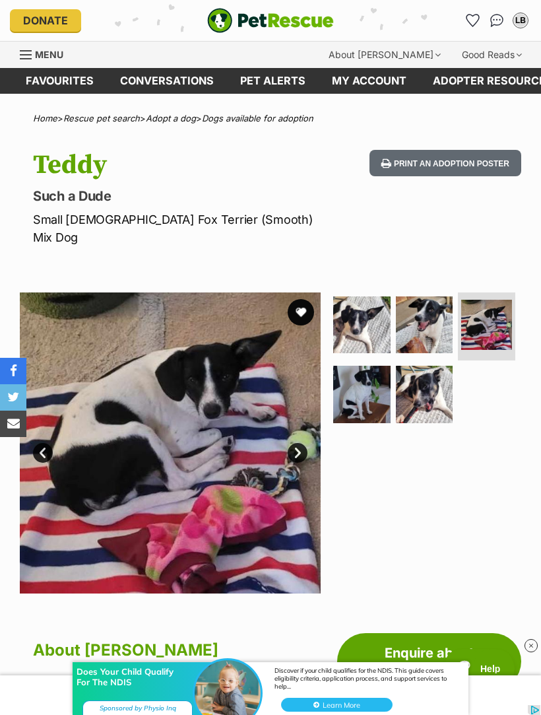
click at [378, 385] on img at bounding box center [361, 394] width 57 height 57
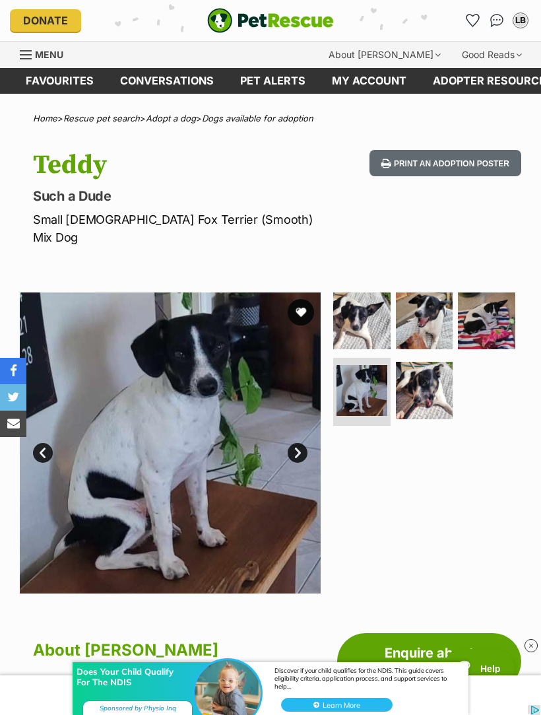
click at [443, 380] on img at bounding box center [424, 390] width 57 height 57
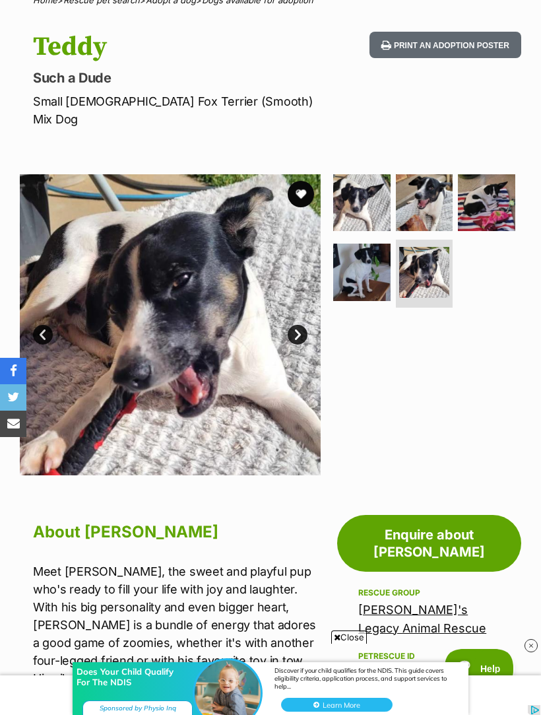
scroll to position [108, 0]
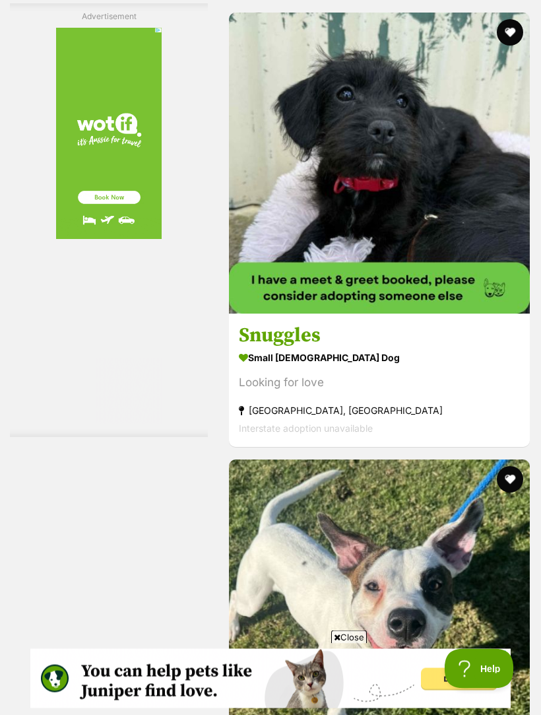
scroll to position [4010, 0]
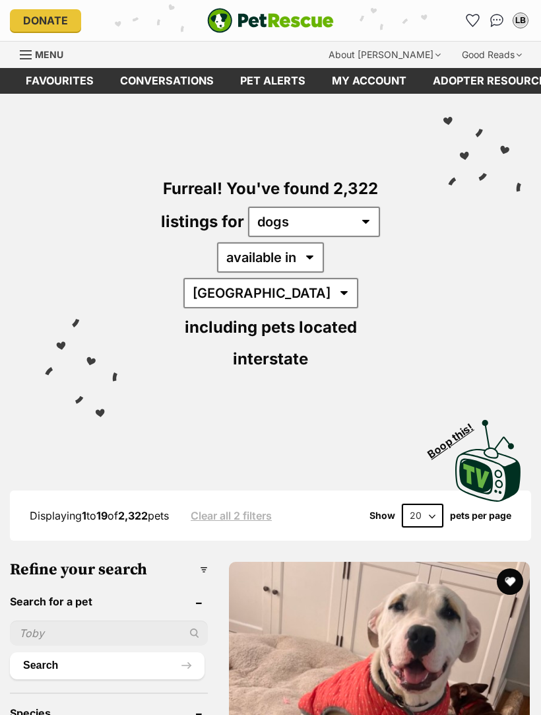
click at [324, 17] on img "PetRescue" at bounding box center [270, 20] width 127 height 25
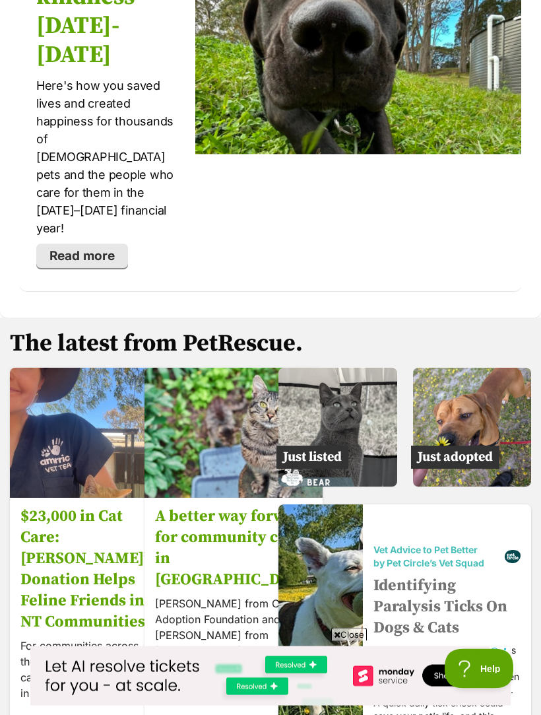
scroll to position [2807, 0]
click at [485, 371] on img at bounding box center [472, 427] width 119 height 119
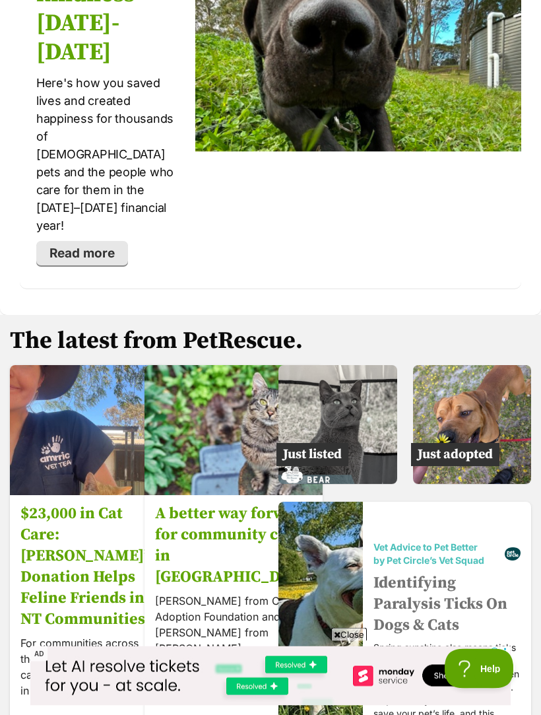
scroll to position [2809, 0]
click at [475, 365] on img at bounding box center [472, 424] width 119 height 119
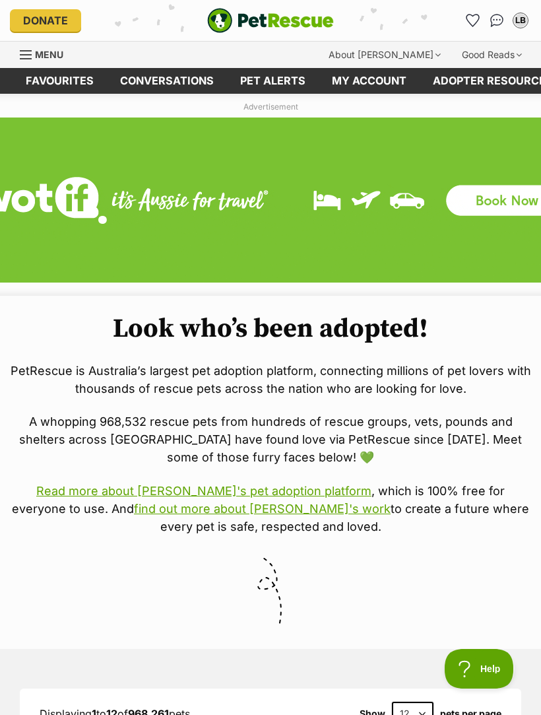
click at [514, 387] on p "PetRescue is Australia’s largest pet adoption platform, connecting millions of …" at bounding box center [270, 380] width 521 height 36
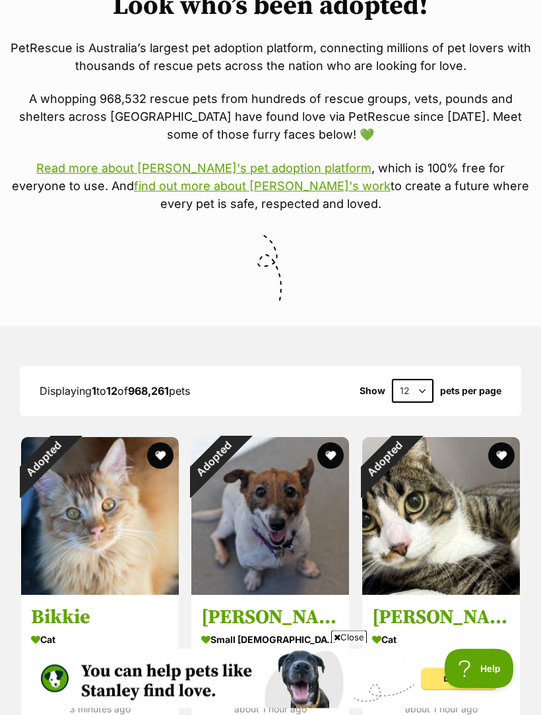
scroll to position [306, 0]
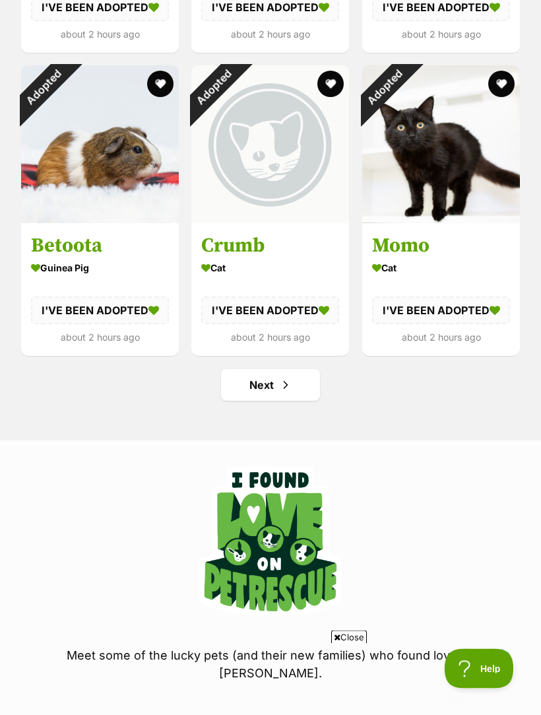
scroll to position [1616, 0]
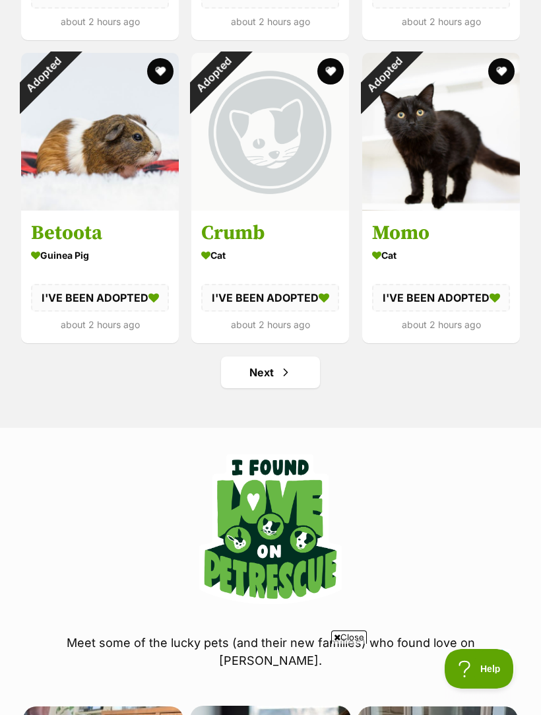
click at [244, 366] on link "Next" at bounding box center [270, 372] width 99 height 32
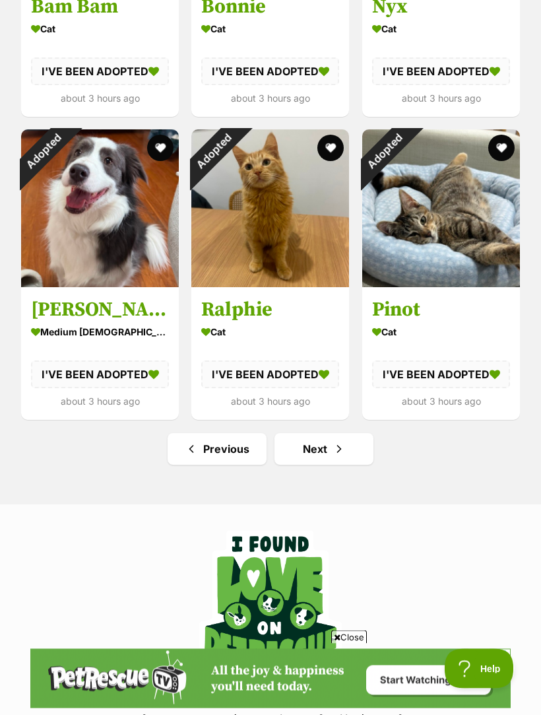
scroll to position [1539, 0]
click at [347, 446] on link "Next" at bounding box center [324, 449] width 99 height 32
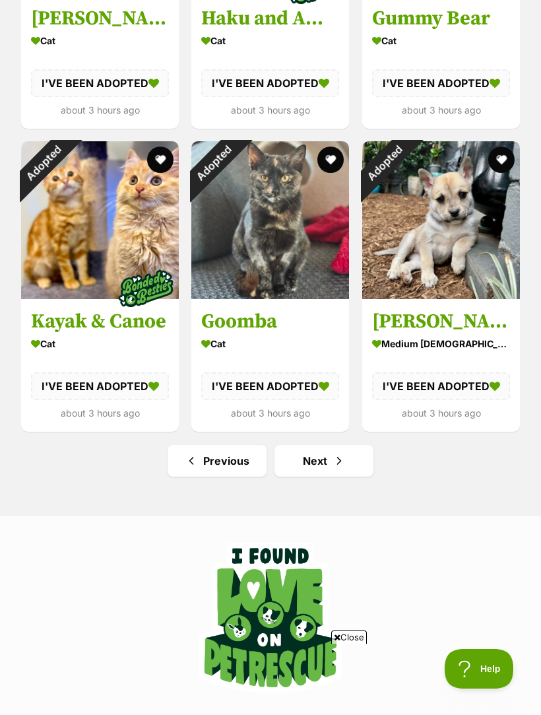
scroll to position [1561, 0]
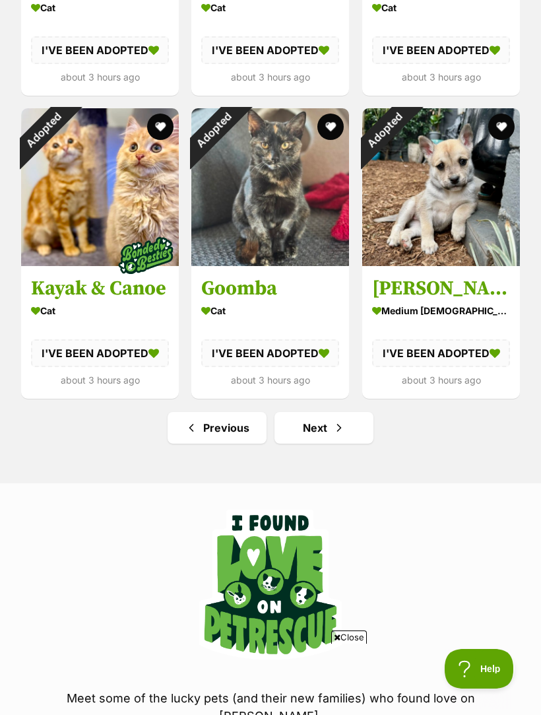
click at [333, 428] on span "Next page" at bounding box center [339, 428] width 13 height 16
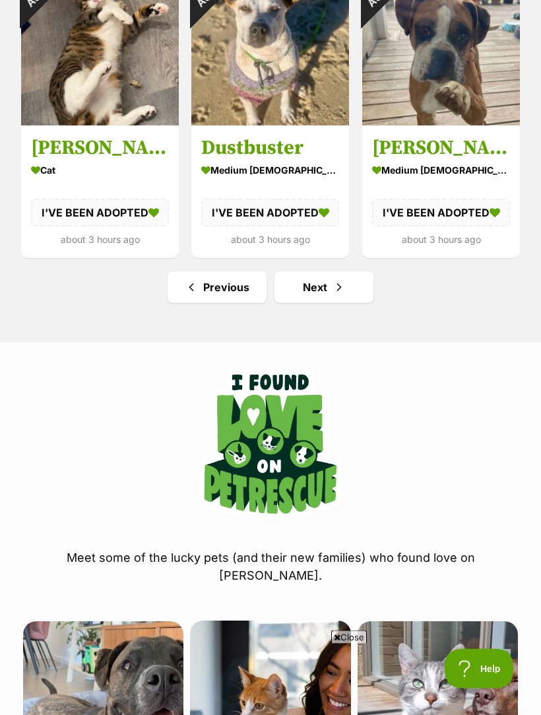
scroll to position [1701, 0]
click at [338, 291] on span "Next page" at bounding box center [339, 287] width 13 height 16
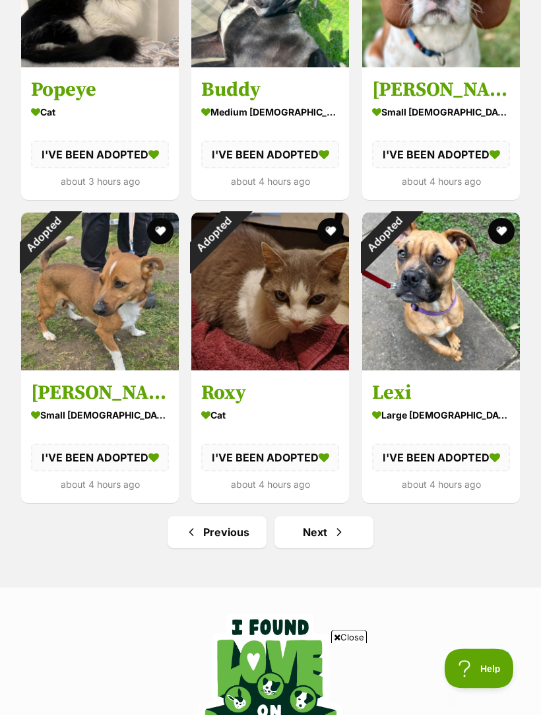
scroll to position [1476, 0]
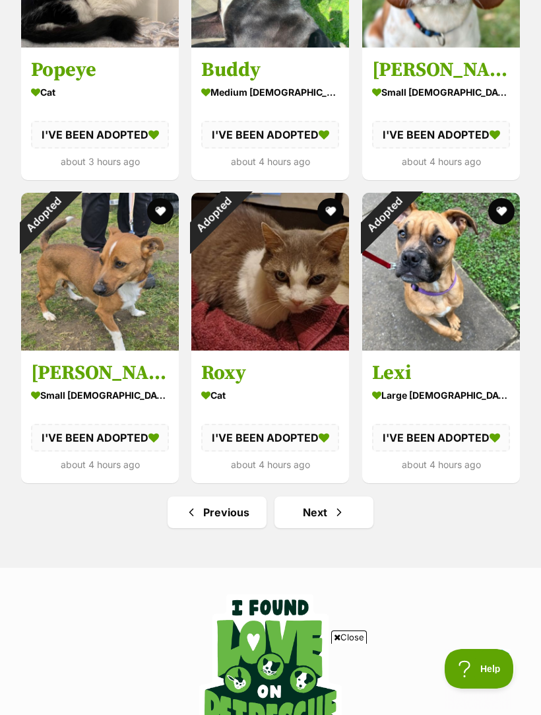
click at [333, 516] on span "Next page" at bounding box center [339, 512] width 13 height 16
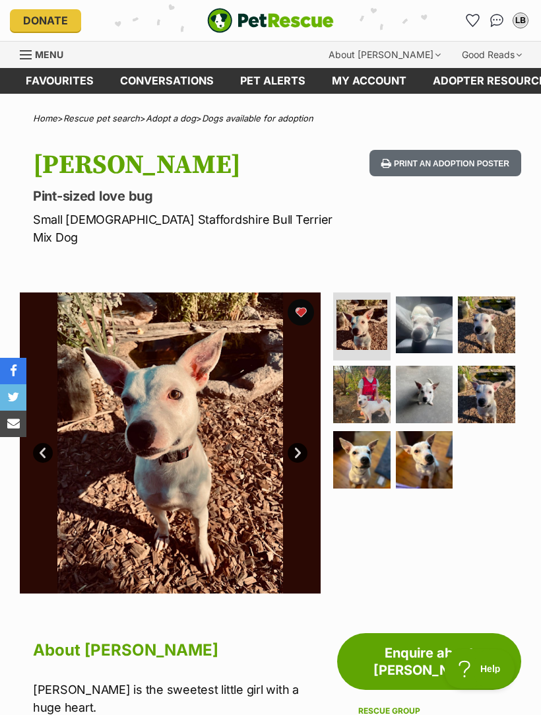
click at [378, 378] on img at bounding box center [361, 394] width 57 height 57
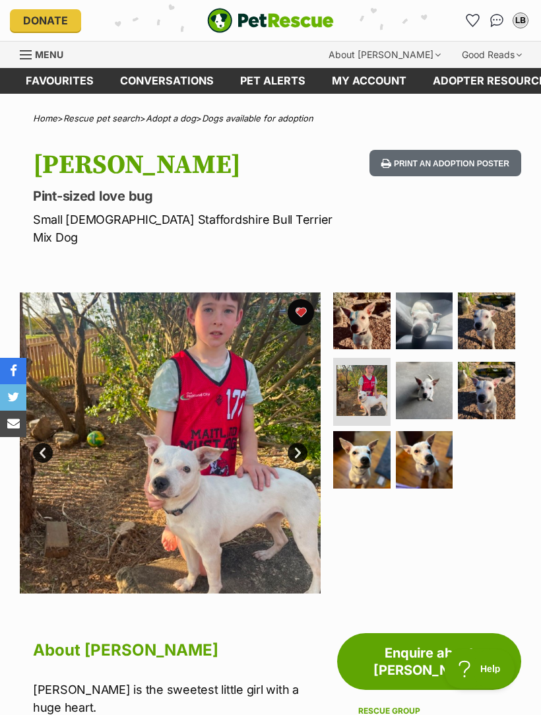
click at [369, 443] on img at bounding box center [361, 459] width 57 height 57
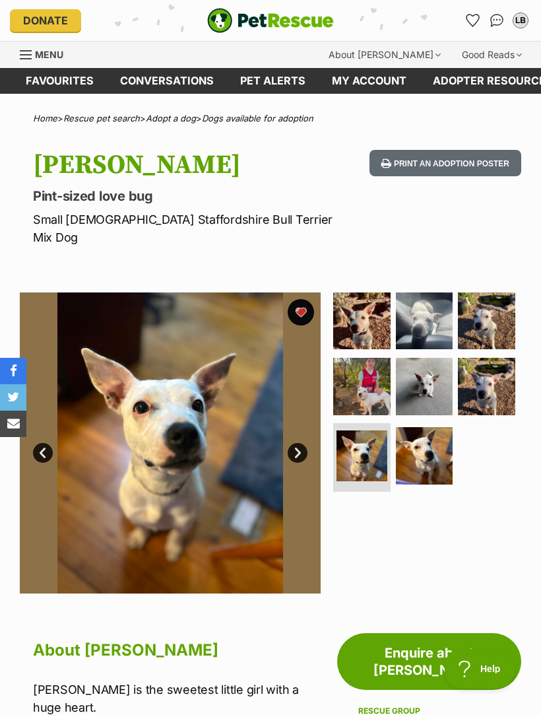
click at [438, 435] on img at bounding box center [424, 455] width 57 height 57
